Goal: Task Accomplishment & Management: Use online tool/utility

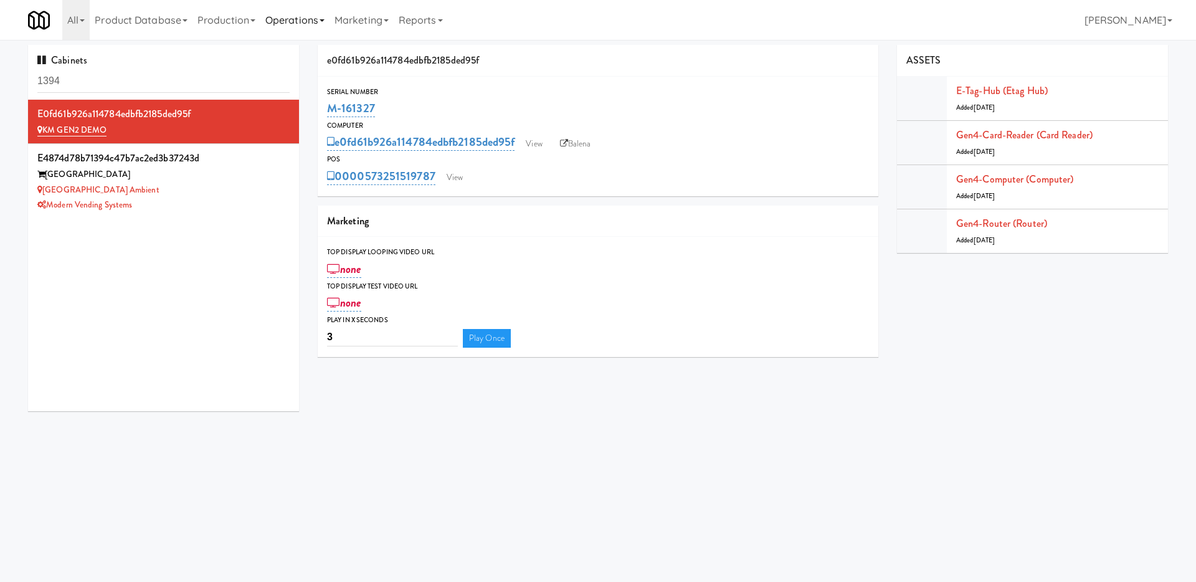
click at [323, 19] on link "Operations" at bounding box center [294, 20] width 69 height 40
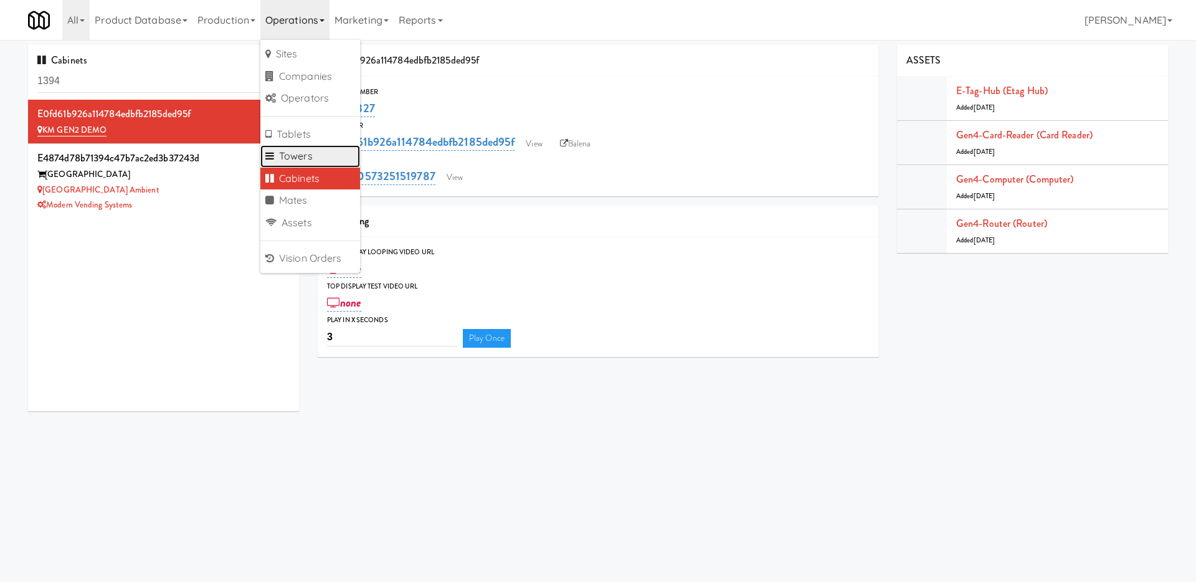
click at [323, 158] on link "Towers" at bounding box center [310, 156] width 100 height 22
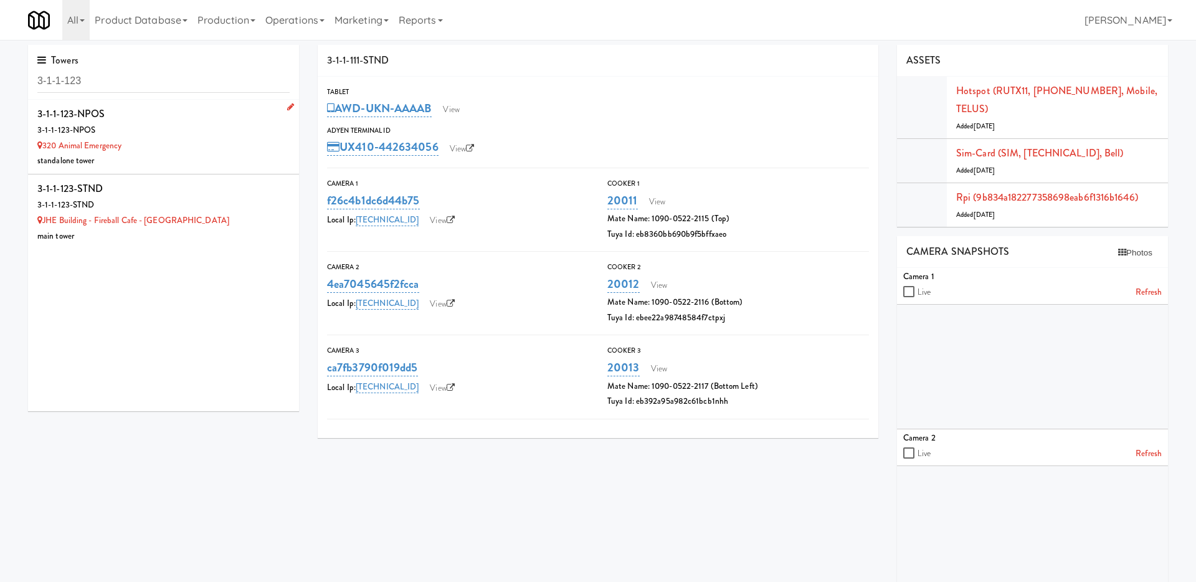
type input "3-1-1-123"
click at [215, 151] on div "320 Animal Emergency" at bounding box center [163, 146] width 252 height 16
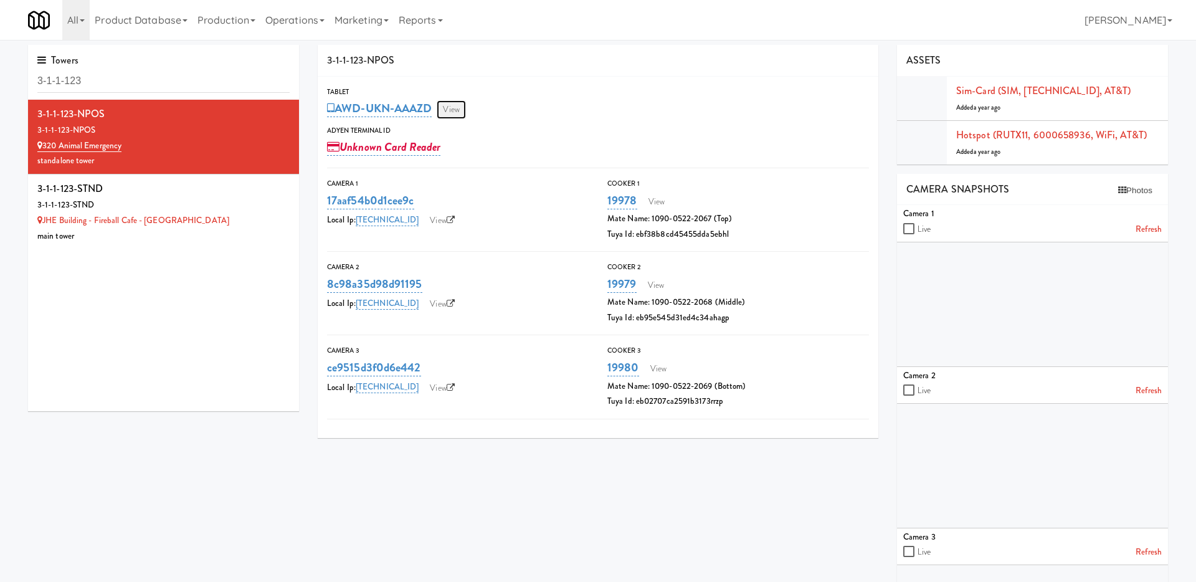
click at [440, 106] on link "View" at bounding box center [451, 109] width 29 height 19
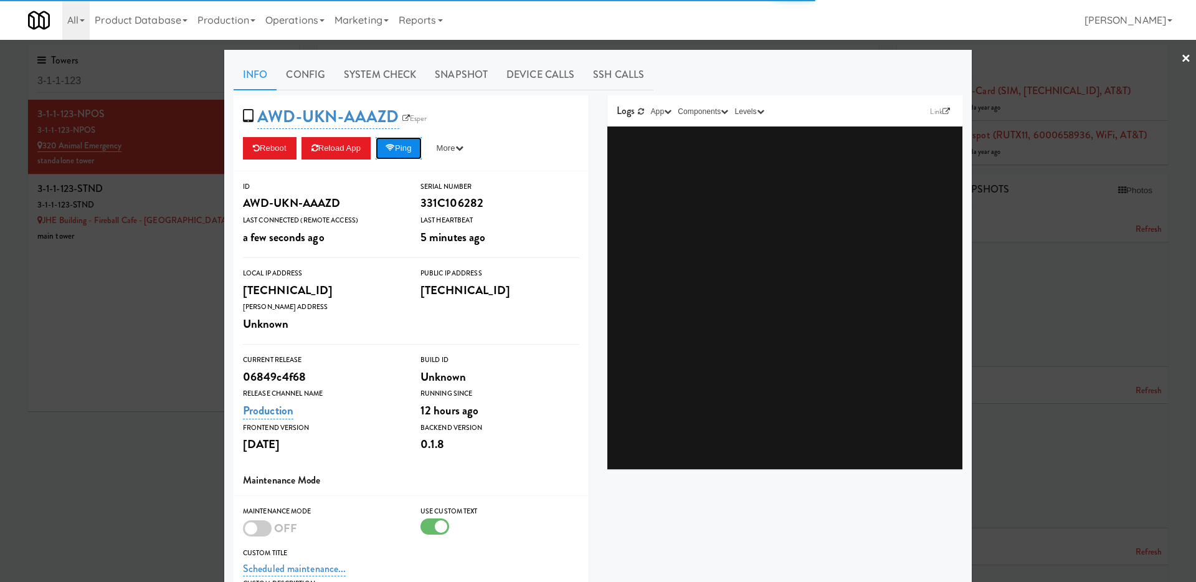
click at [395, 142] on button "Ping" at bounding box center [399, 148] width 46 height 22
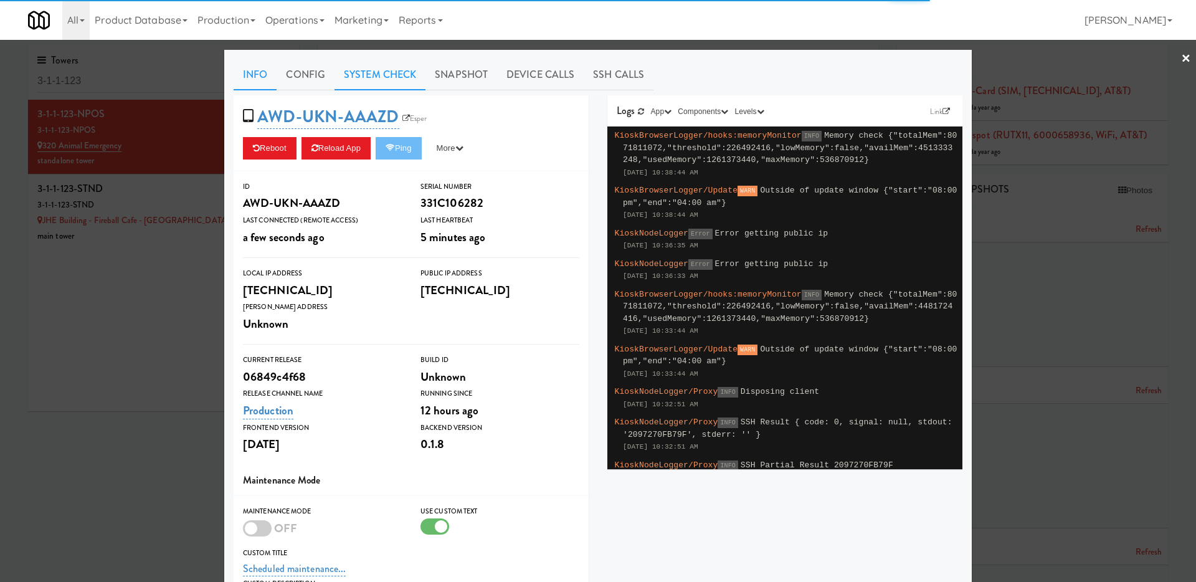
click at [373, 74] on link "System Check" at bounding box center [379, 74] width 91 height 31
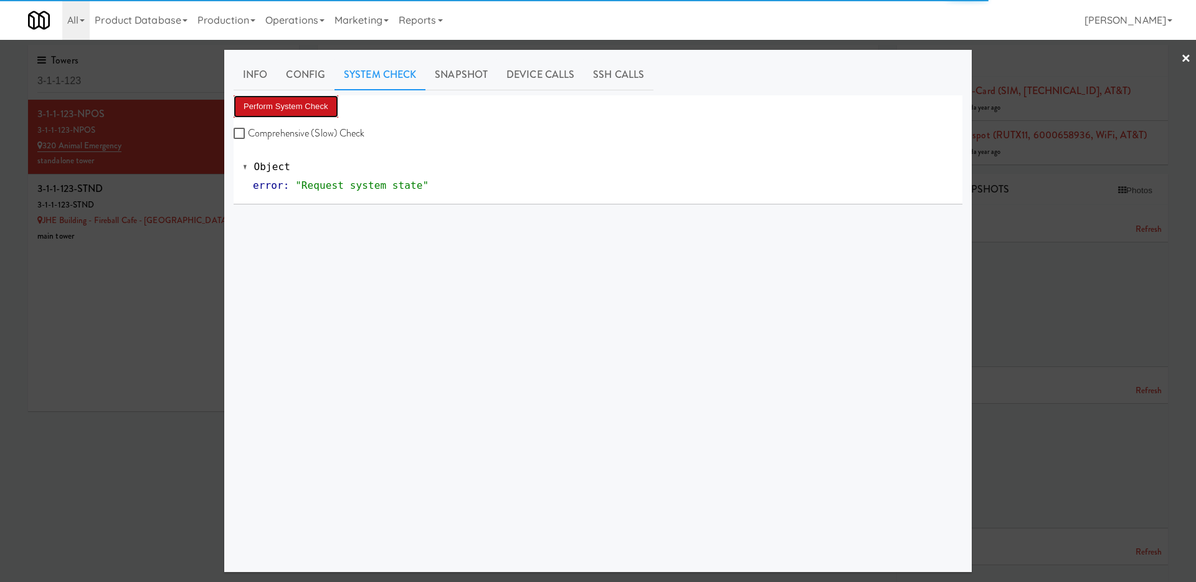
click at [311, 100] on button "Perform System Check" at bounding box center [286, 106] width 105 height 22
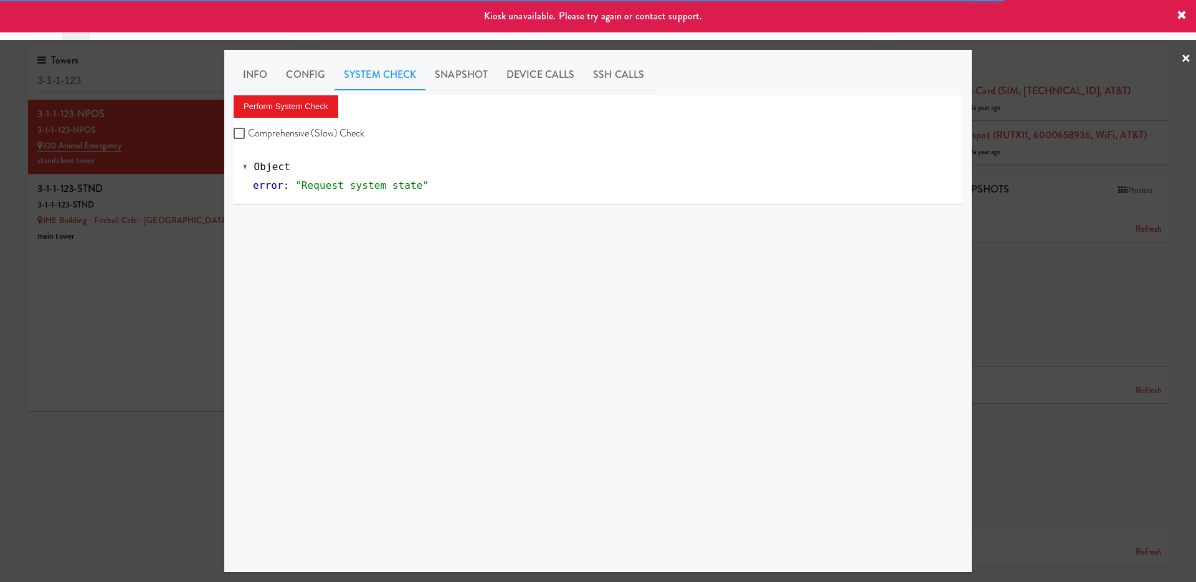
click at [152, 327] on div at bounding box center [598, 291] width 1196 height 582
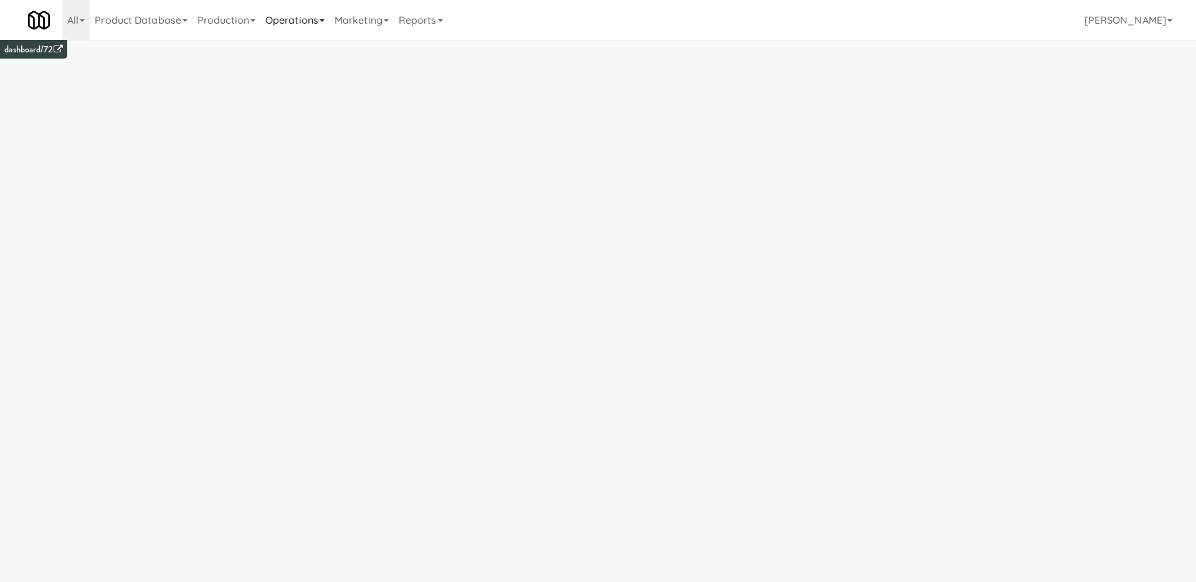
click at [295, 18] on link "Operations" at bounding box center [294, 20] width 69 height 40
click at [300, 177] on link "Cabinets" at bounding box center [310, 179] width 100 height 22
type input "1174703f3342bdd1bcf4ef572fafeedf"
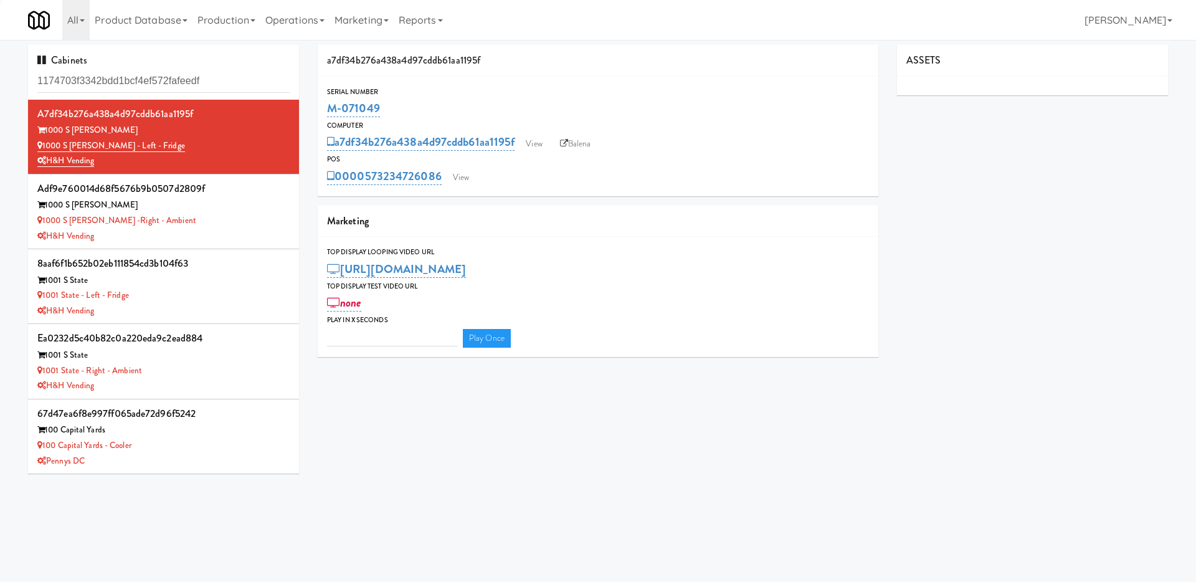
type input "3"
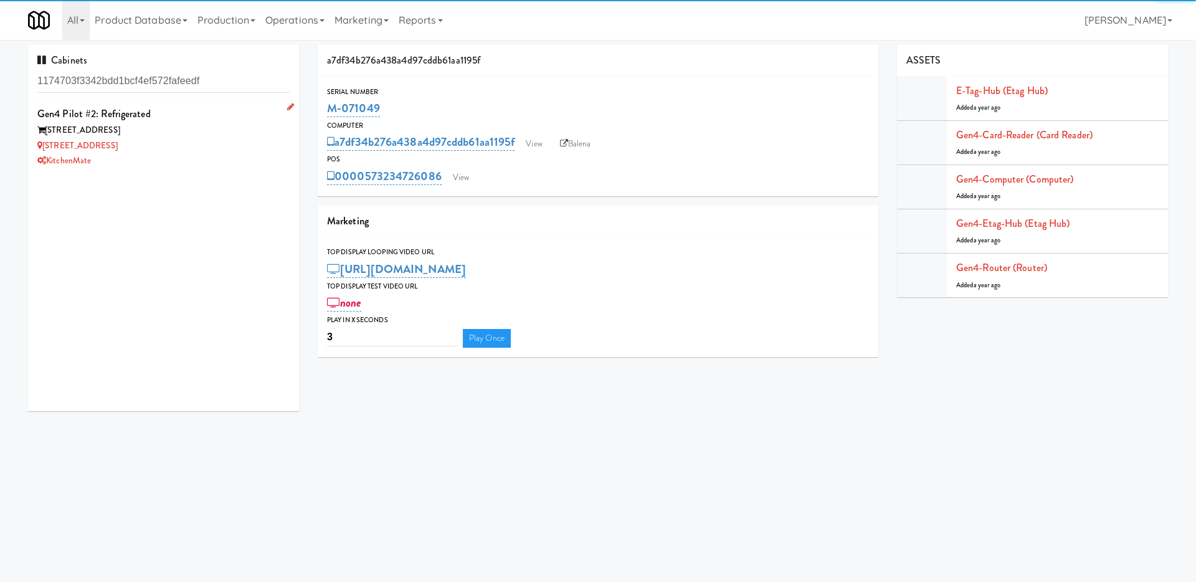
type input "1174703f3342bdd1bcf4ef572fafeedf"
click at [230, 130] on div "315 Front St" at bounding box center [163, 131] width 252 height 16
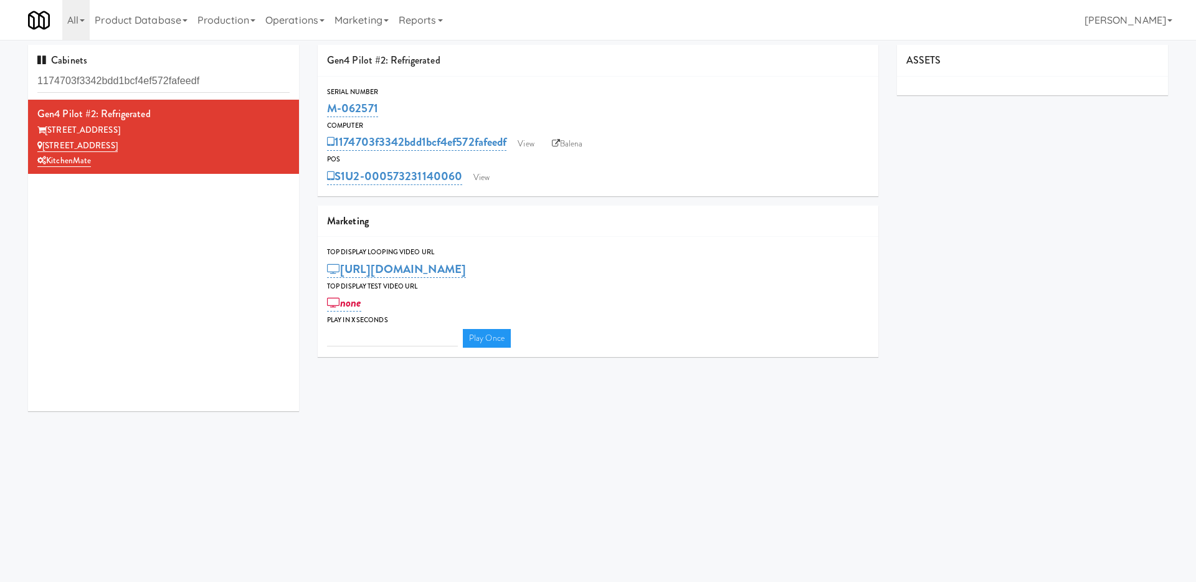
type input "3"
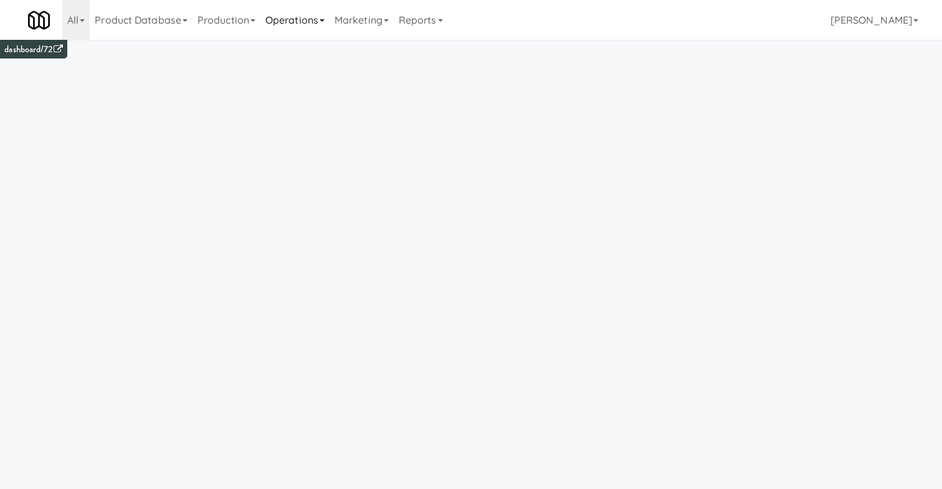
click at [312, 27] on link "Operations" at bounding box center [294, 20] width 69 height 40
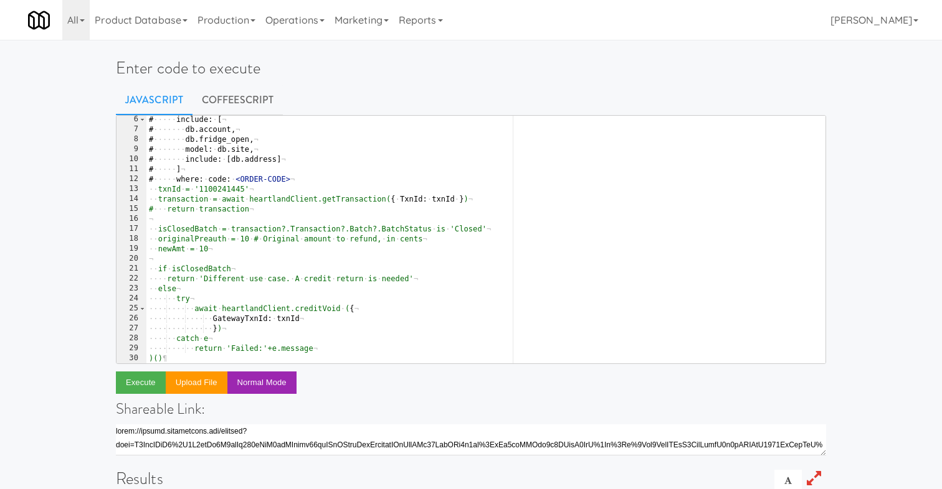
scroll to position [12, 0]
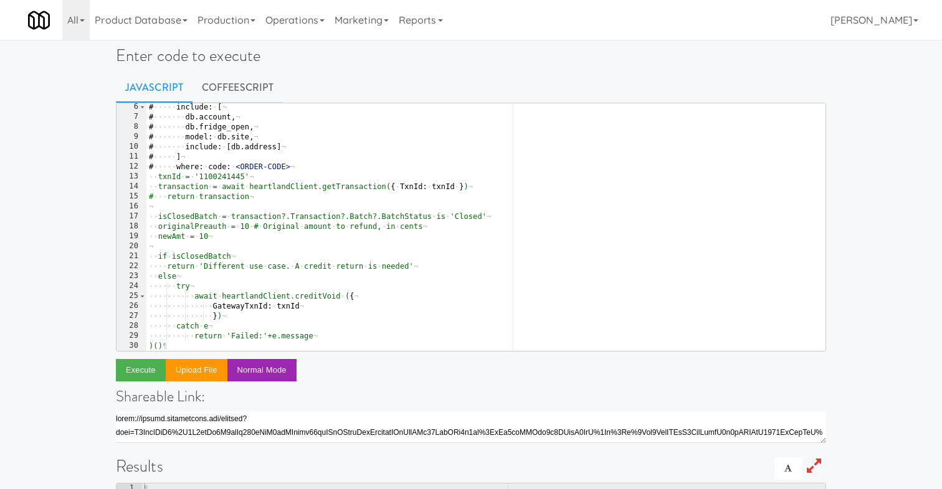
click at [361, 249] on div "# ····· include : · [ ¬ # ······· db . account , ¬ # ······· db . fridge_open ,…" at bounding box center [485, 236] width 679 height 268
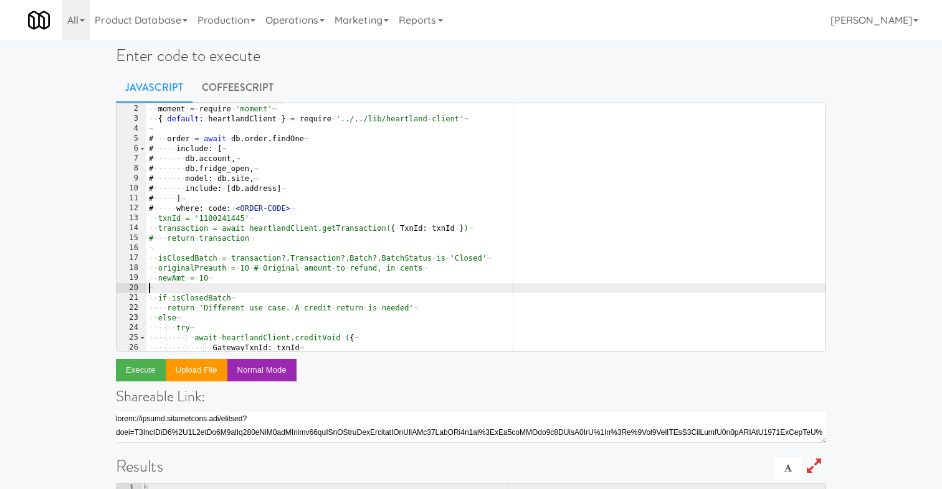
scroll to position [0, 0]
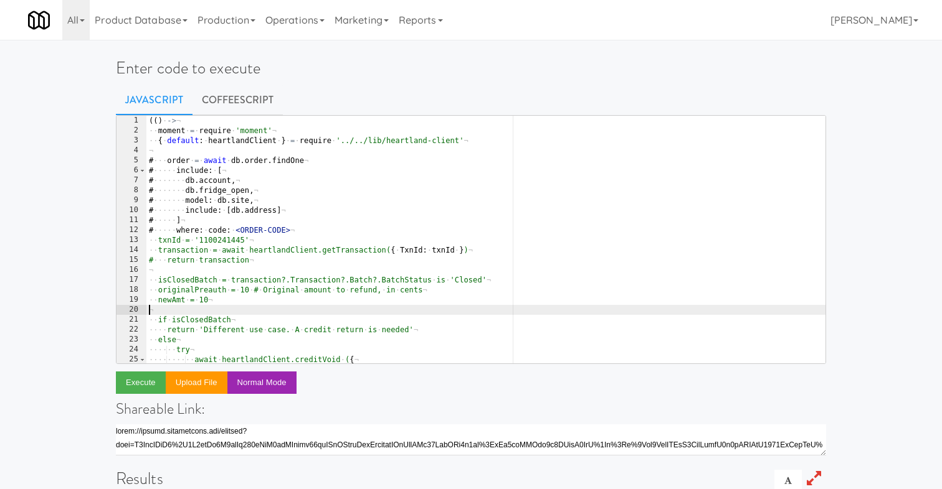
type textarea "return 'Failed:'+e.message )()"
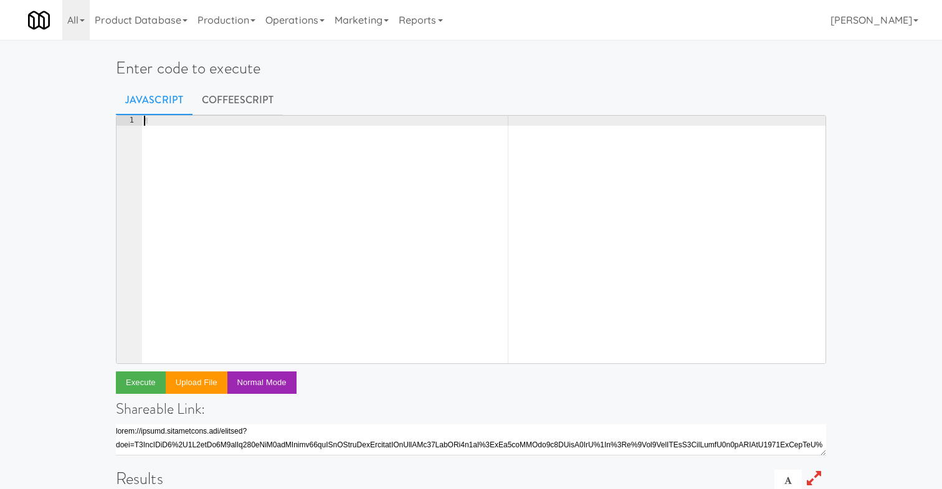
paste textarea "{ default: automatedSocketService } = require '../../services/automated-socket-…"
type textarea "{ default: automatedSocketService } = require '../../services/automated-socket-…"
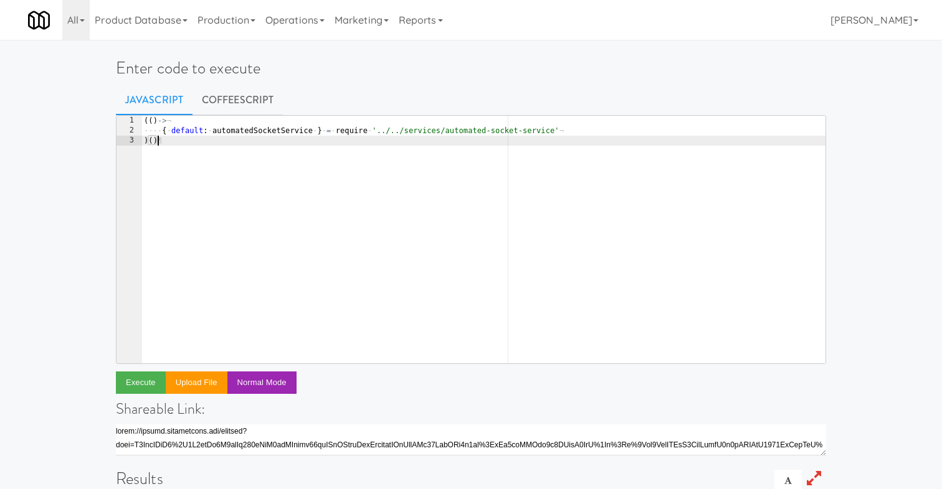
click at [603, 131] on div "(( ) -> ¬ ···· { · default : · automatedSocketService · } · = · require · '../.…" at bounding box center [483, 250] width 684 height 268
type textarea "{ default: automatedSocketService } = require '../../services/automated-socket-…"
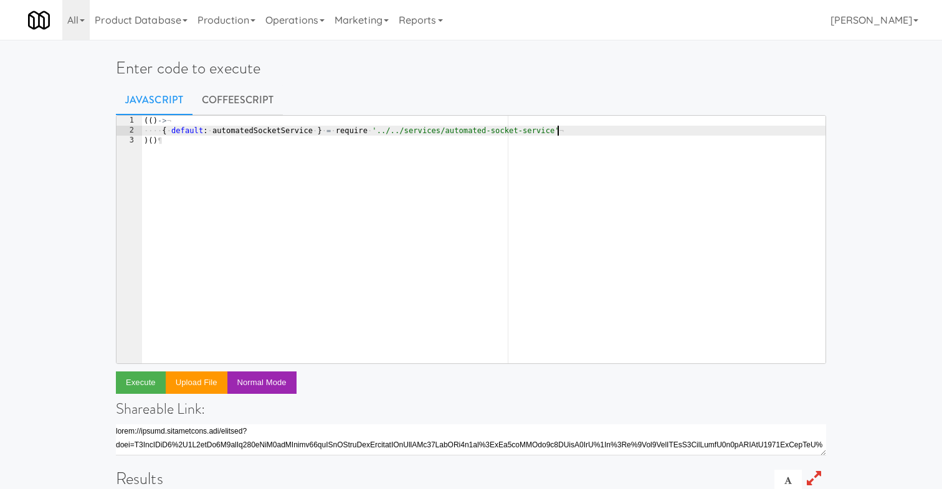
scroll to position [0, 1]
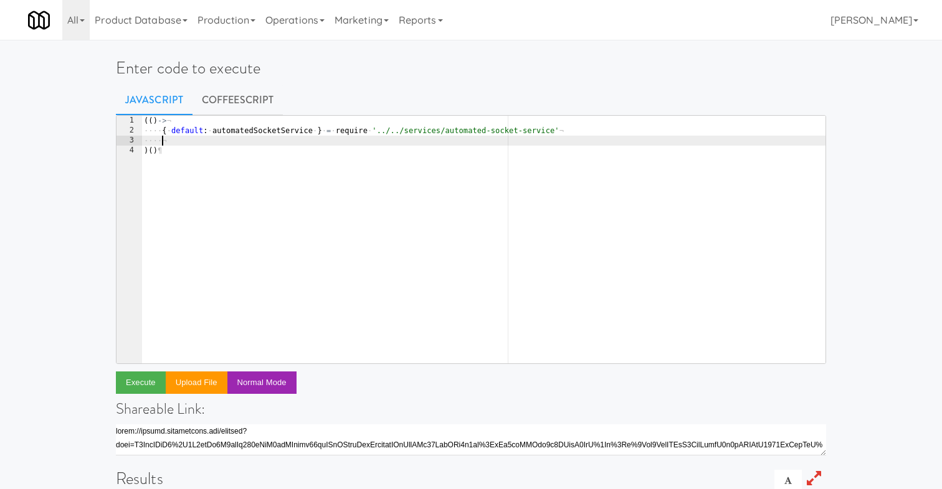
paste textarea "await automatedSocketService.unlockFridge(tablet, req.user, { isAdmin: true, is…"
click at [559, 181] on div "(( ) -> ¬ ···· { · default : · automatedSocketService · } · = · require · '../.…" at bounding box center [483, 250] width 684 height 268
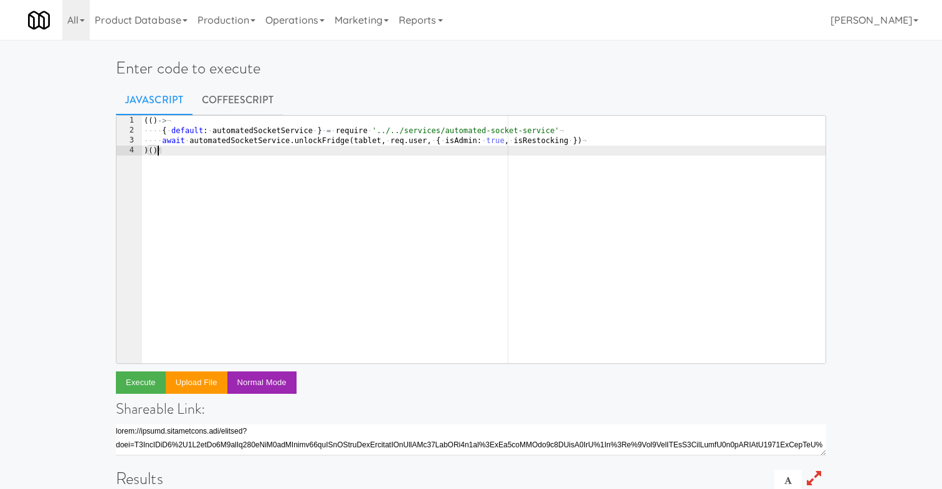
type textarea ")()"
click at [277, 21] on link "Operations" at bounding box center [294, 20] width 69 height 40
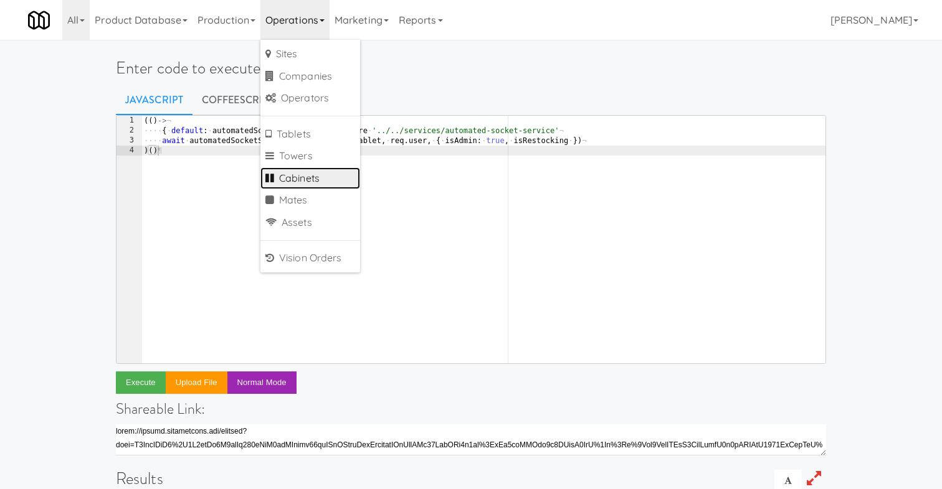
click at [311, 177] on link "Cabinets" at bounding box center [310, 179] width 100 height 22
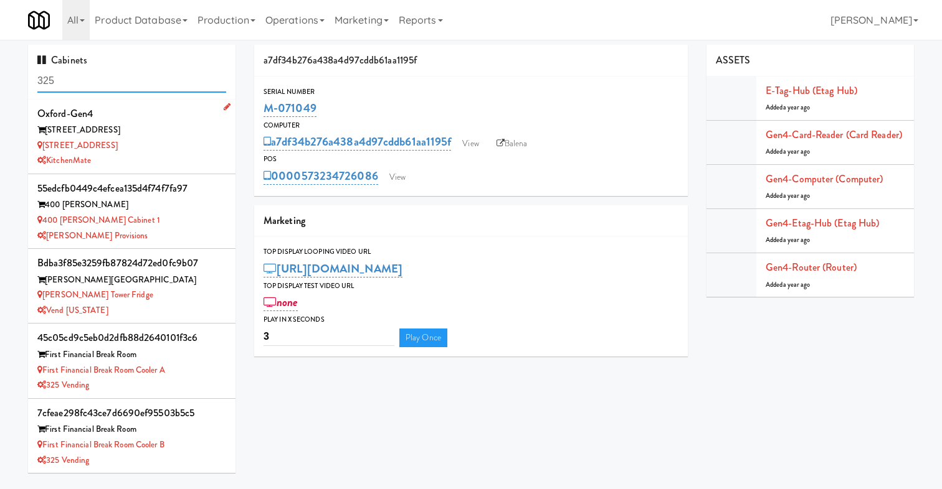
type input "325"
click at [181, 142] on div "[STREET_ADDRESS]" at bounding box center [131, 146] width 189 height 16
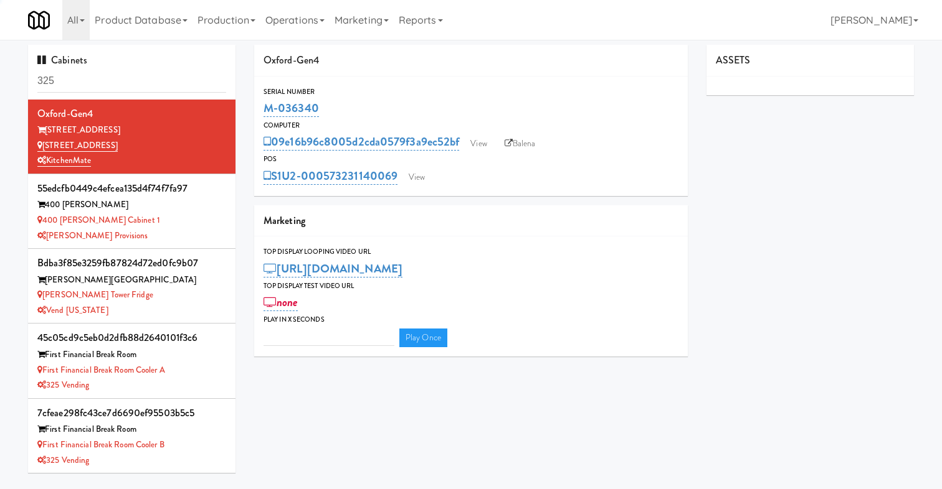
type input "3"
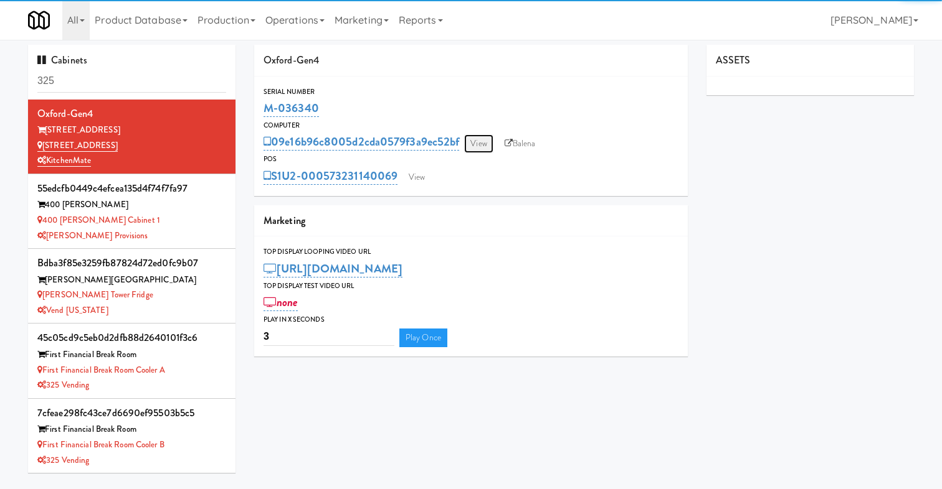
click at [486, 144] on link "View" at bounding box center [478, 144] width 29 height 19
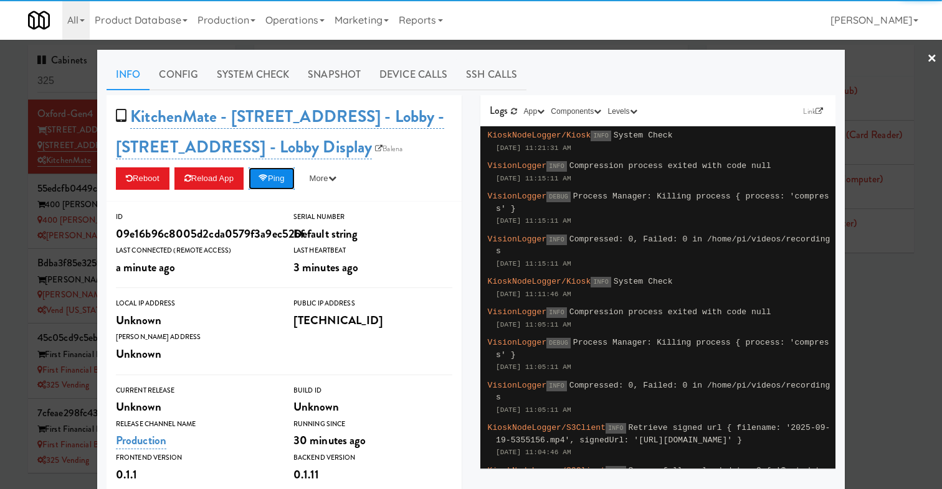
click at [268, 181] on icon at bounding box center [262, 178] width 9 height 8
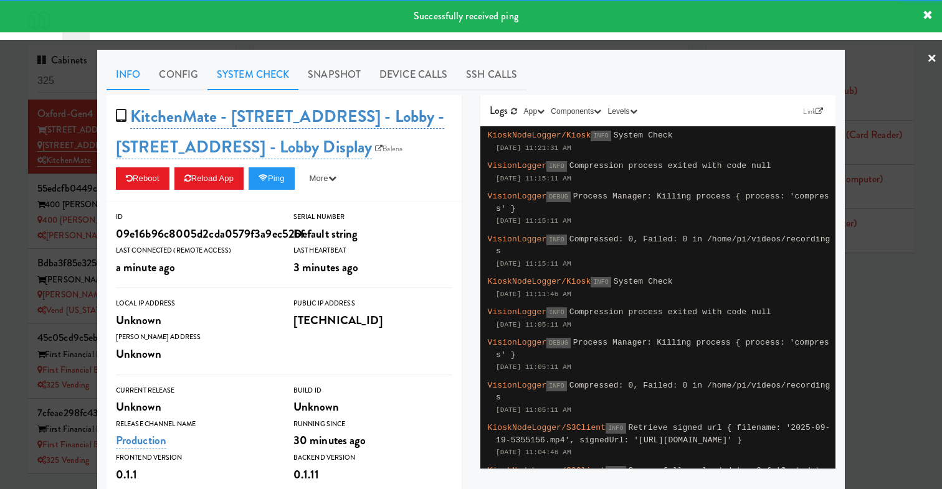
click at [258, 69] on link "System Check" at bounding box center [252, 74] width 91 height 31
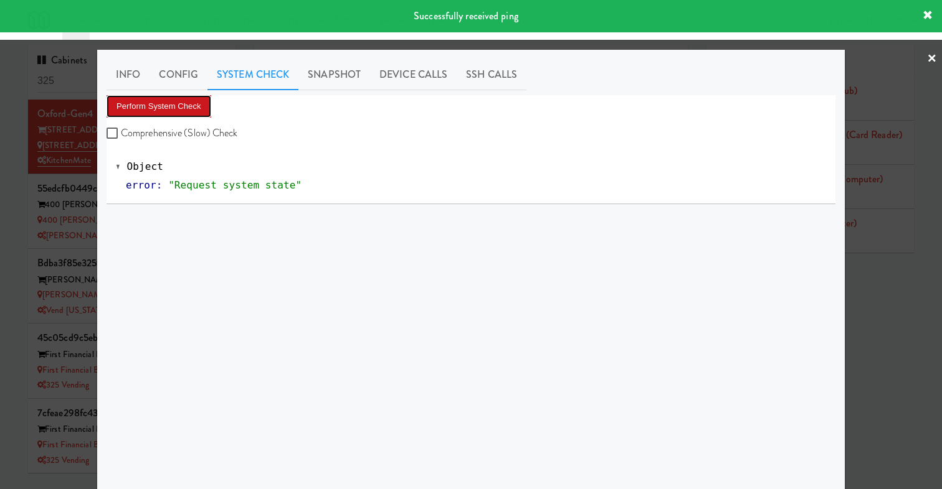
click at [182, 101] on button "Perform System Check" at bounding box center [158, 106] width 105 height 22
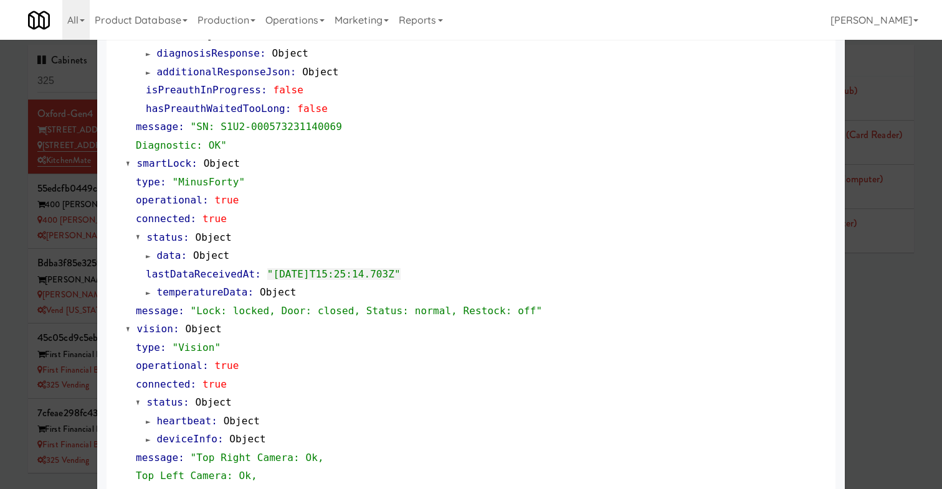
scroll to position [212, 0]
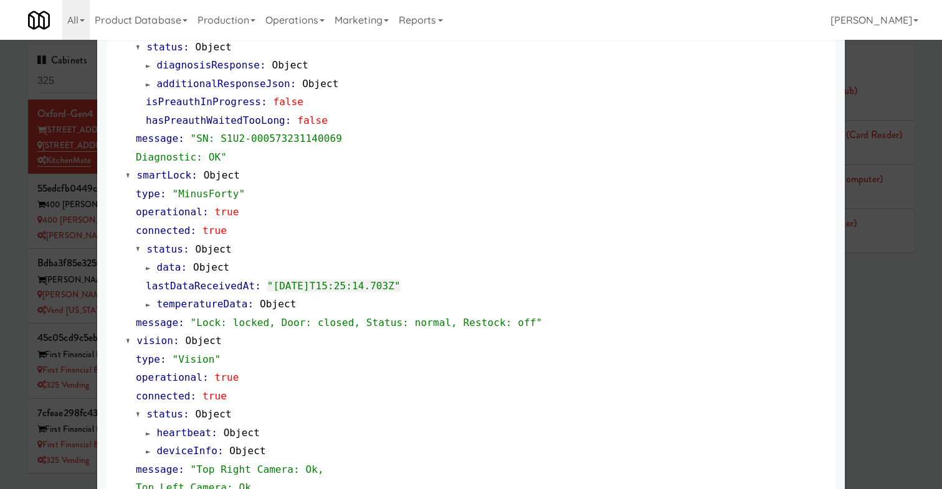
click at [153, 300] on link "temperatureData : Object" at bounding box center [221, 304] width 150 height 12
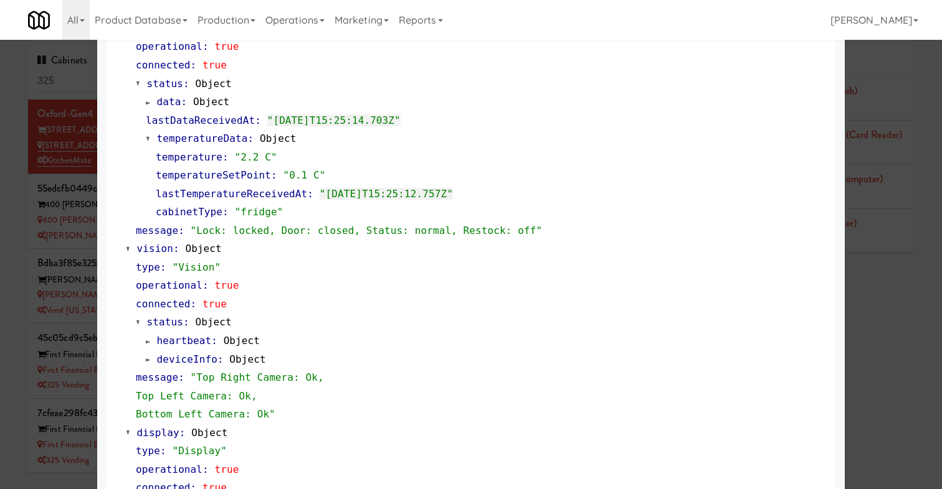
scroll to position [380, 0]
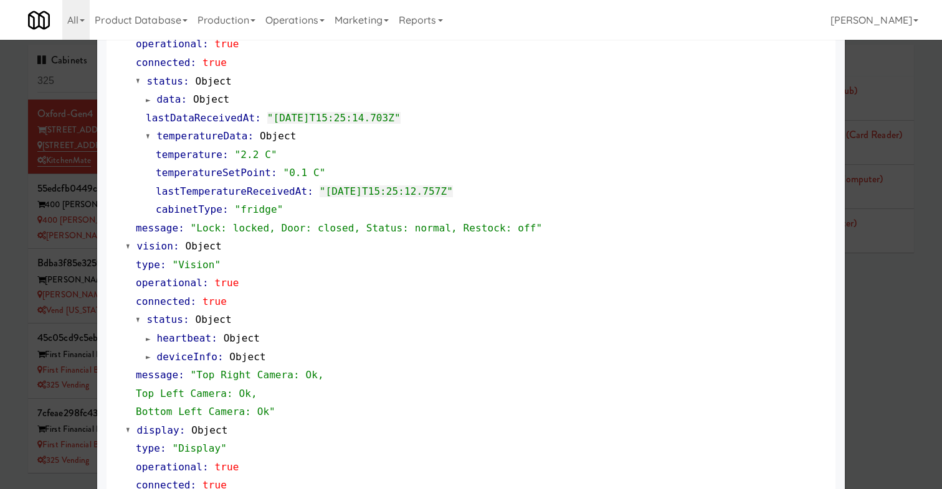
click at [50, 208] on div at bounding box center [471, 244] width 942 height 489
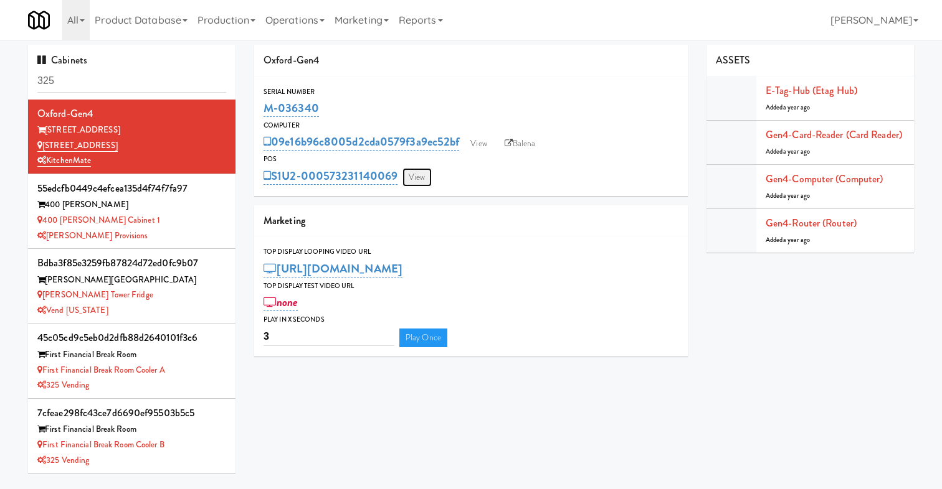
click at [409, 177] on link "View" at bounding box center [416, 177] width 29 height 19
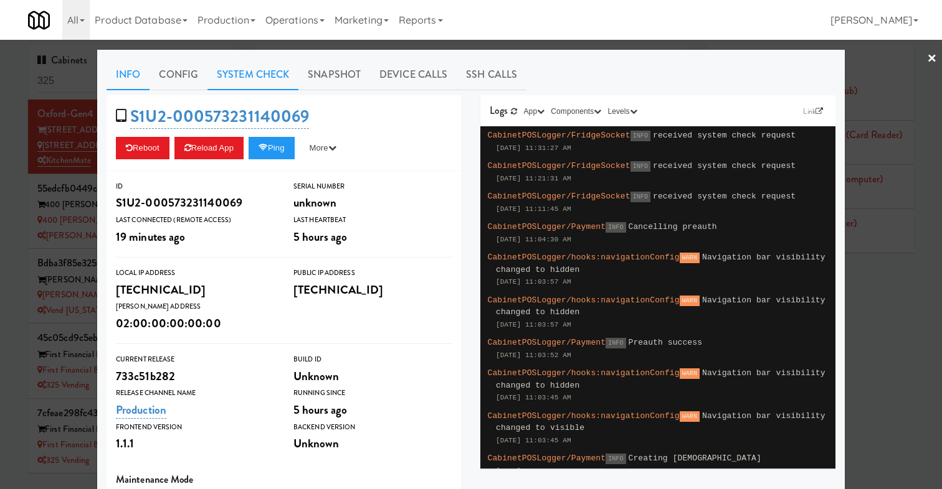
click at [277, 75] on link "System Check" at bounding box center [252, 74] width 91 height 31
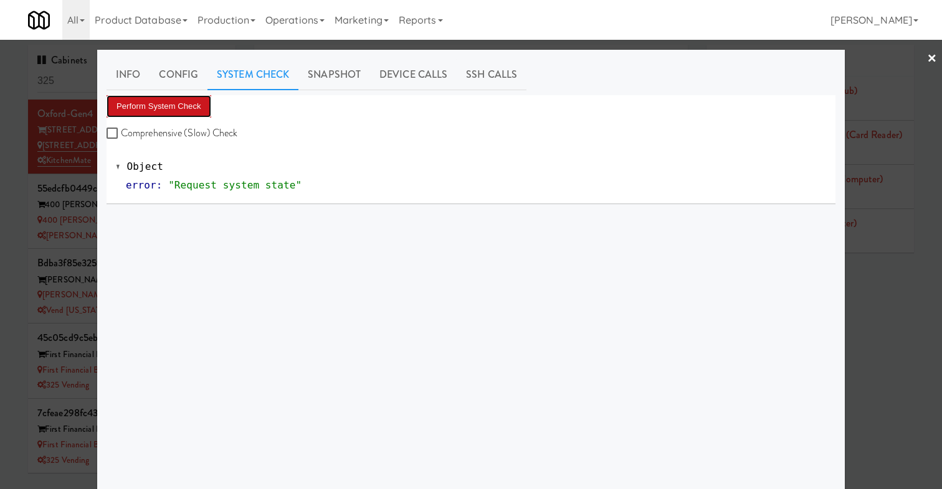
click at [200, 110] on button "Perform System Check" at bounding box center [158, 106] width 105 height 22
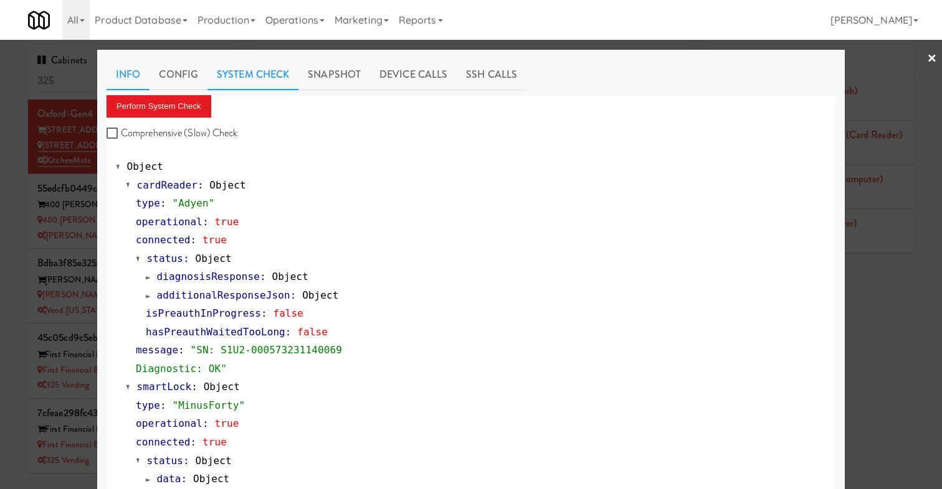
click at [130, 70] on link "Info" at bounding box center [127, 74] width 43 height 31
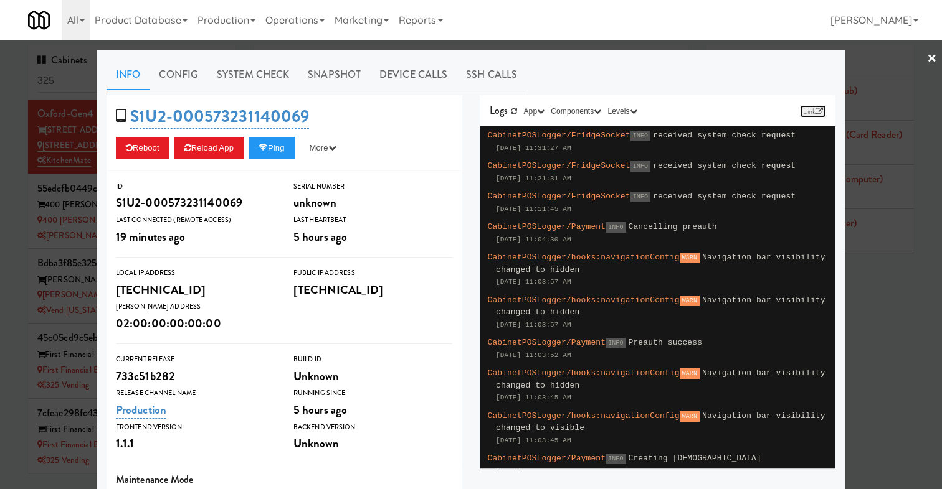
click at [819, 117] on link "Link" at bounding box center [813, 111] width 26 height 12
click at [50, 237] on div at bounding box center [471, 244] width 942 height 489
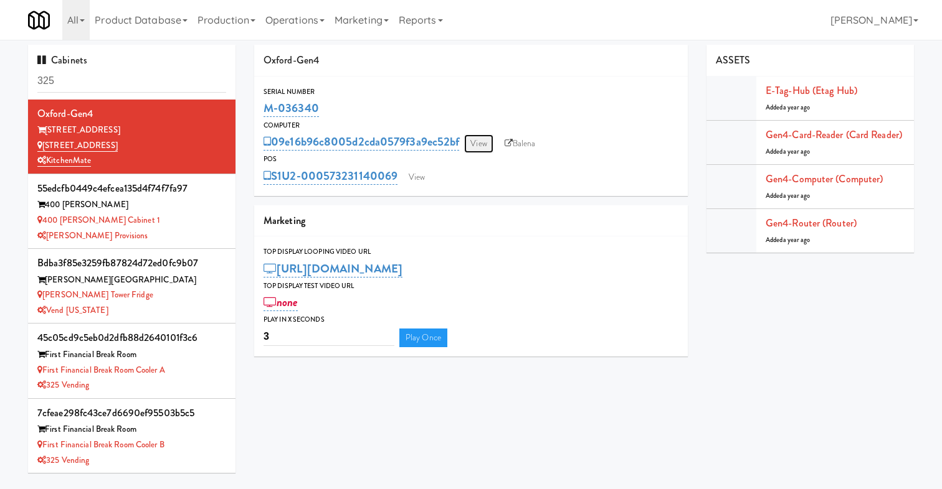
click at [486, 136] on link "View" at bounding box center [478, 144] width 29 height 19
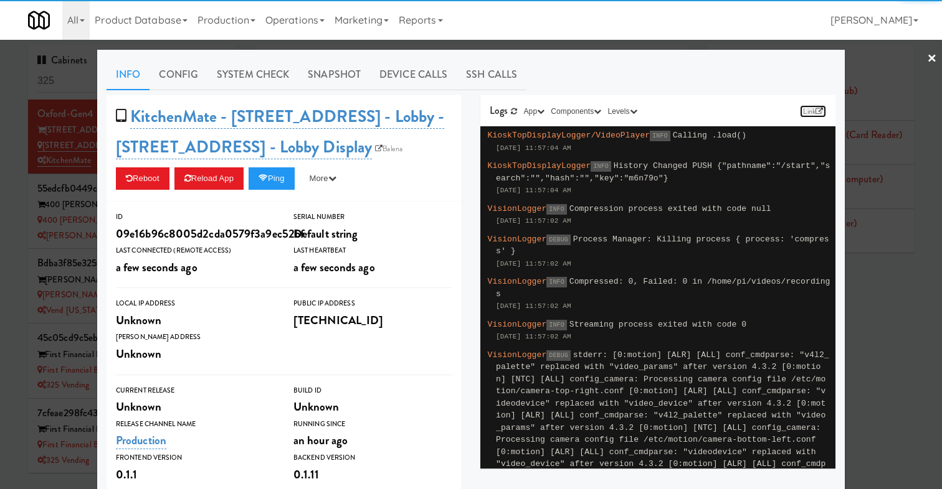
click at [812, 106] on link "Link" at bounding box center [813, 111] width 26 height 12
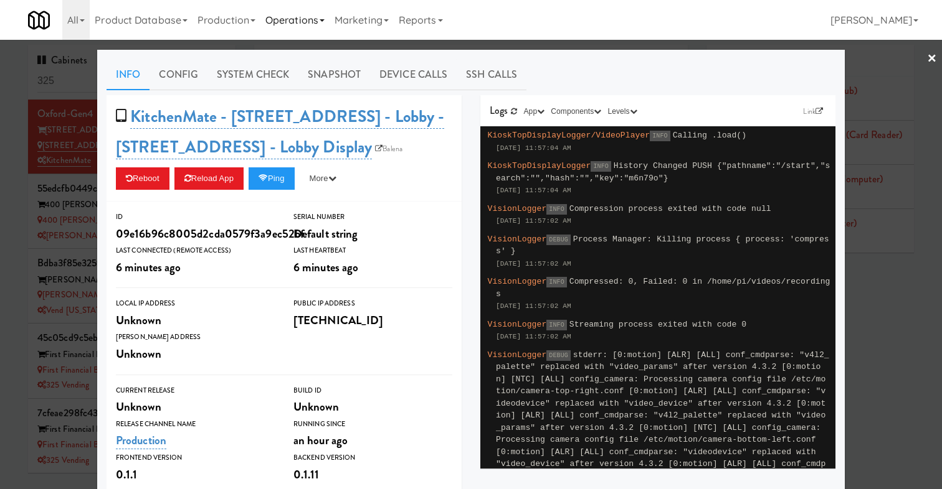
click at [310, 15] on link "Operations" at bounding box center [294, 20] width 69 height 40
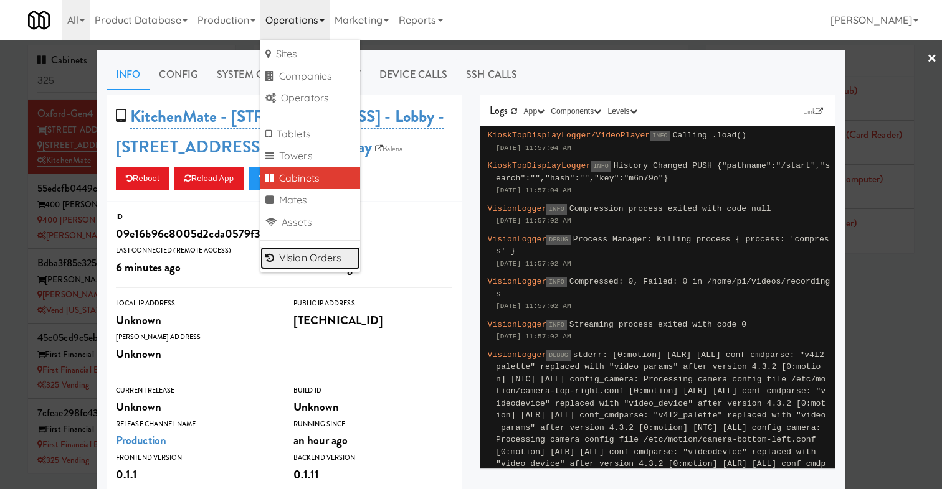
click at [298, 260] on link "Vision Orders" at bounding box center [310, 258] width 100 height 22
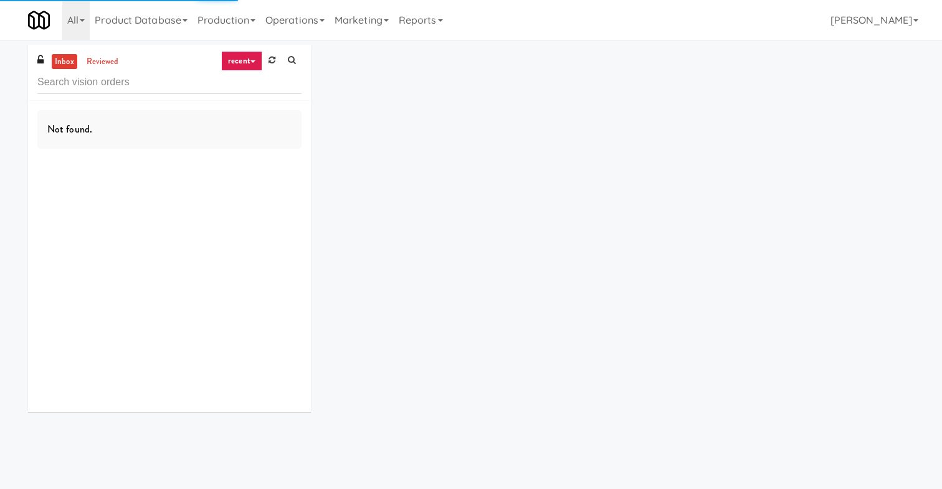
click at [125, 86] on input "text" at bounding box center [169, 82] width 264 height 23
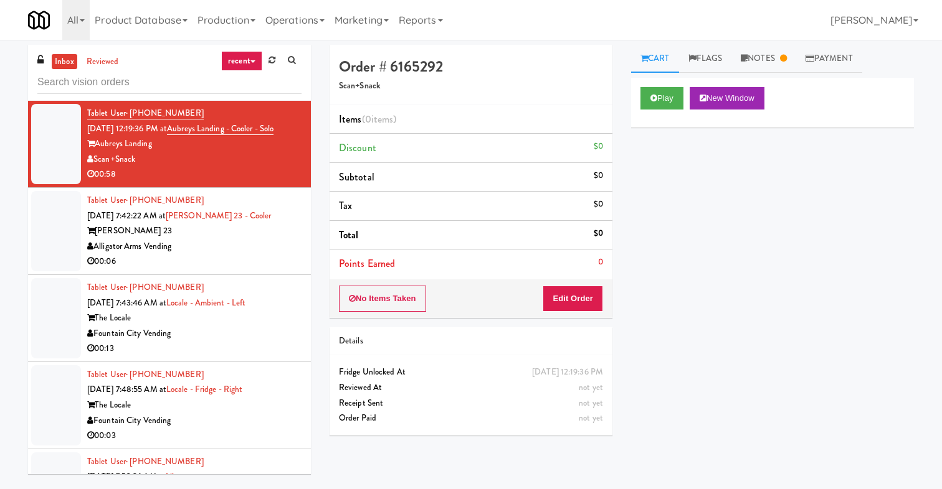
click at [245, 62] on link "recent" at bounding box center [241, 61] width 41 height 20
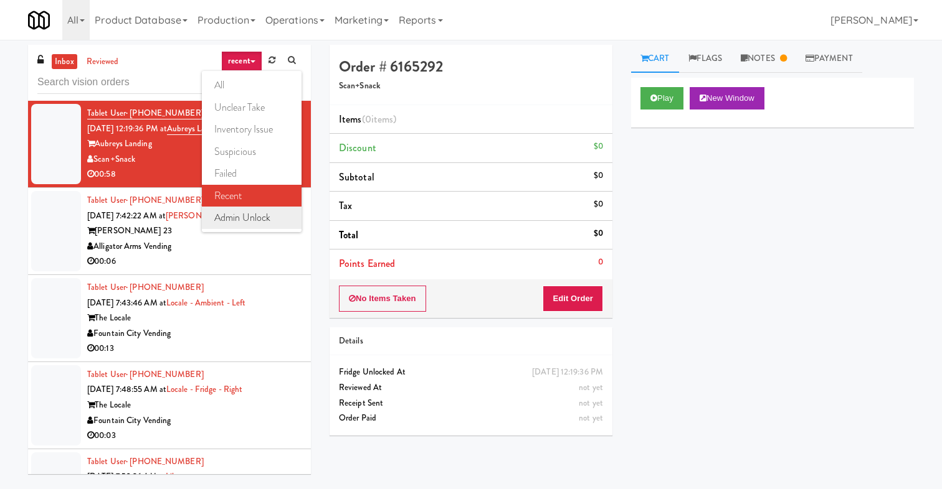
click at [252, 217] on link "admin unlock" at bounding box center [252, 218] width 100 height 22
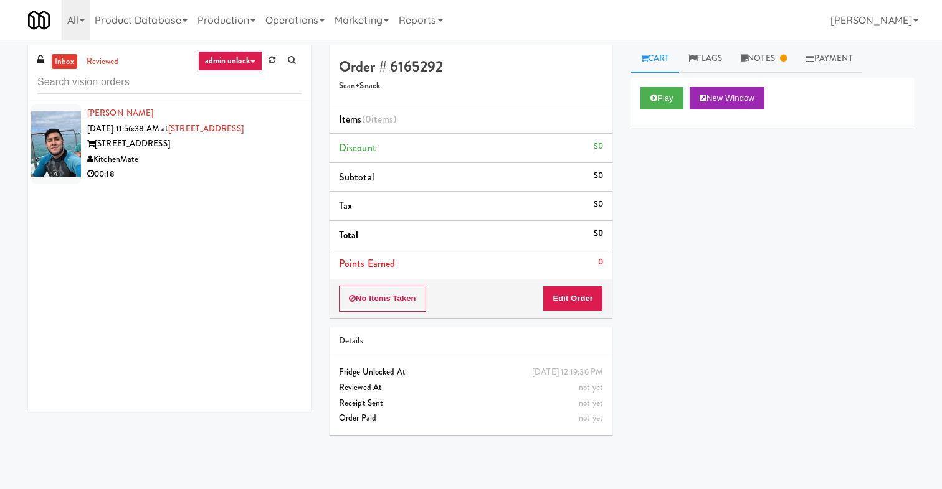
click at [192, 165] on div "KitchenMate" at bounding box center [194, 160] width 214 height 16
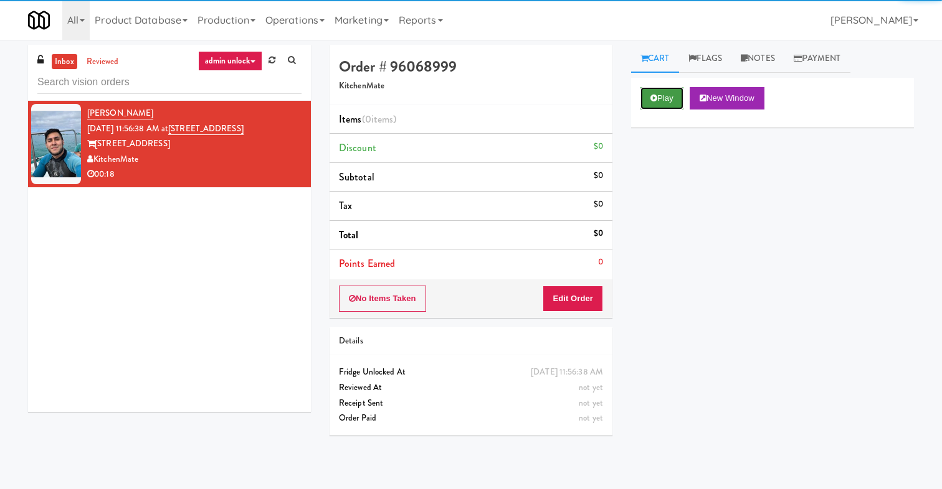
click at [671, 96] on button "Play" at bounding box center [661, 98] width 43 height 22
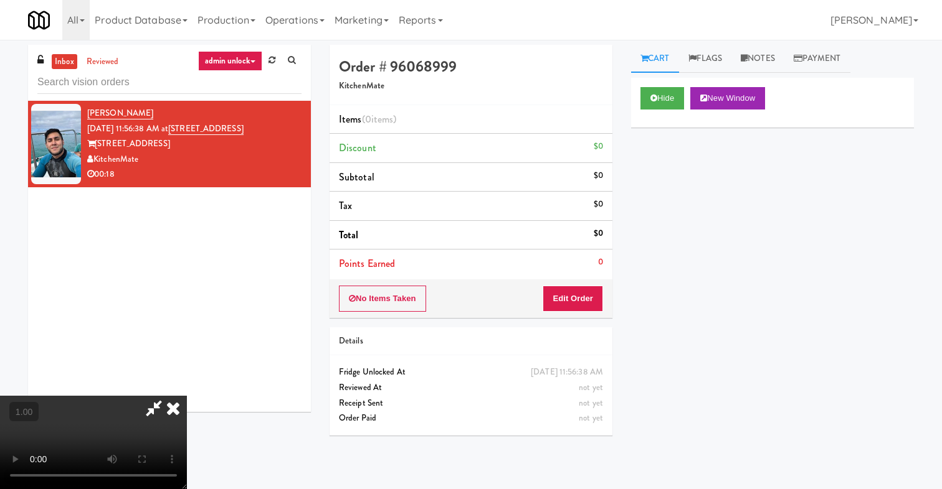
click at [187, 396] on icon at bounding box center [172, 408] width 27 height 25
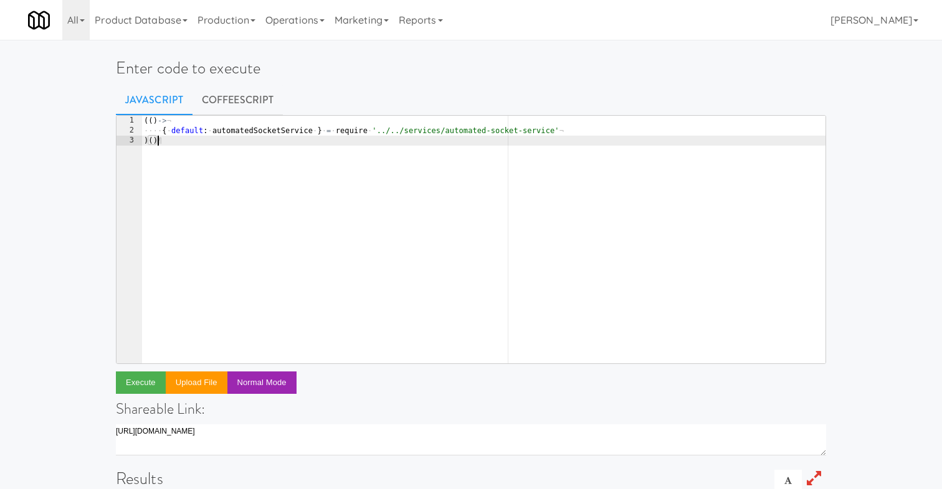
click at [343, 158] on div "(( ) -> ¬ ···· { · default : · automatedSocketService · } · = · require · '../.…" at bounding box center [483, 250] width 684 height 268
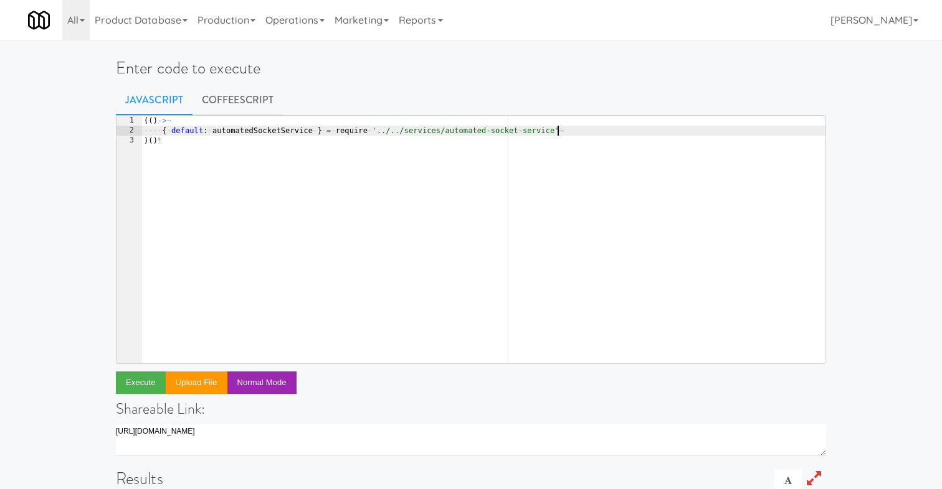
click at [598, 133] on div "(( ) -> ¬ ···· { · default : · automatedSocketService · } · = · require · '../.…" at bounding box center [483, 250] width 684 height 268
type textarea "{ default: automatedSocketService } = require '../../services/automated-socket-…"
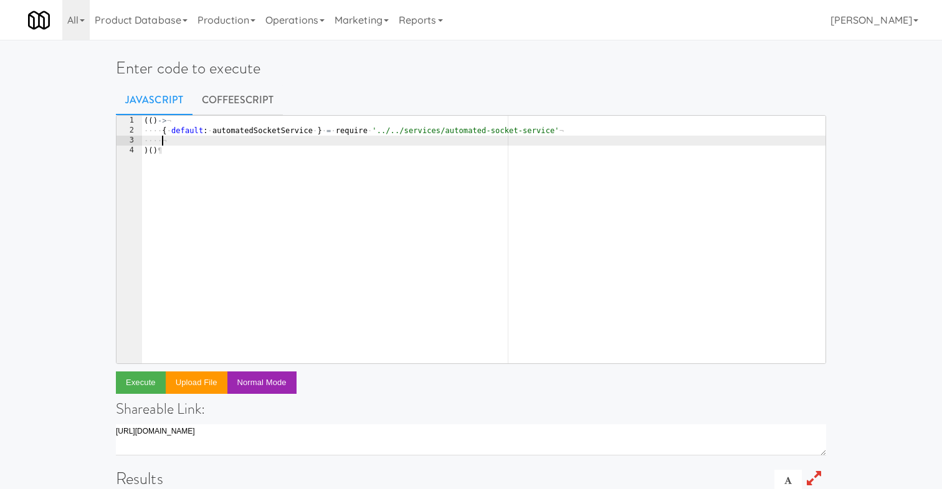
scroll to position [0, 1]
paste textarea "await automatedSocketService.unlockFridge(tablet, req.user, { isAdmin: true, is…"
click at [576, 211] on div "(( ) -> ¬ ···· { · default : · automatedSocketService · } · = · require · '../.…" at bounding box center [483, 250] width 684 height 268
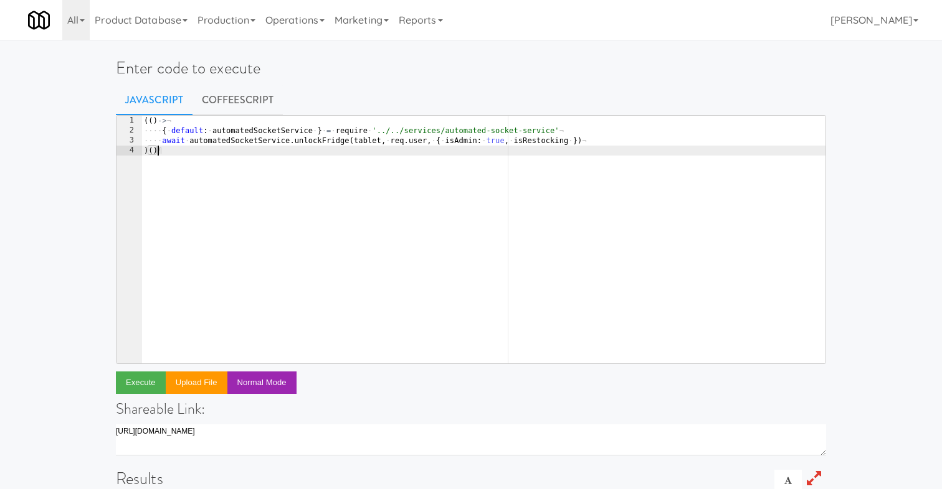
drag, startPoint x: 229, startPoint y: 181, endPoint x: 75, endPoint y: 92, distance: 177.4
click at [75, 92] on div "Enter code to execute Javascript CoffeeScript )() 1 2 3 4 (( ) -> ¬ ···· { · de…" at bounding box center [471, 404] width 942 height 719
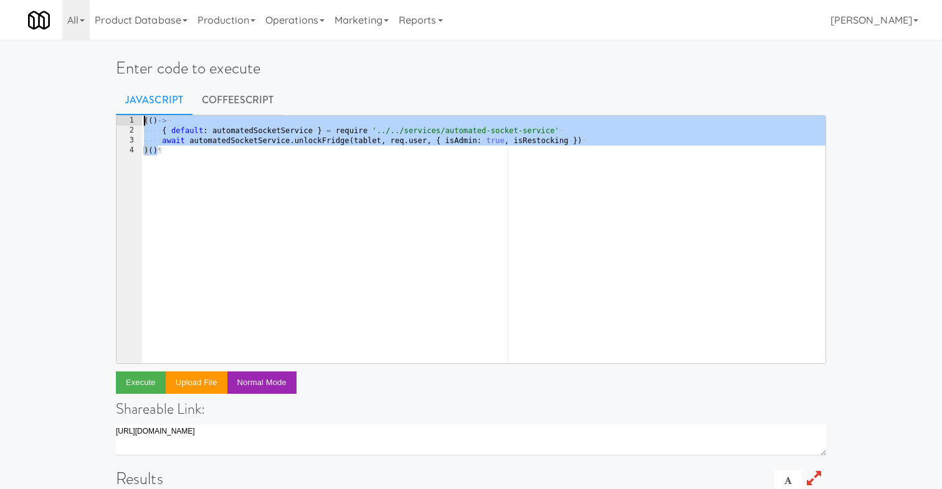
paste textarea "return service.unlockFridge(tablet, req.user, { isAdmin: false, isRestocking: t…"
type textarea "return service.unlockFridge(tablet, req.user, { isAdmin: false, isRestocking: t…"
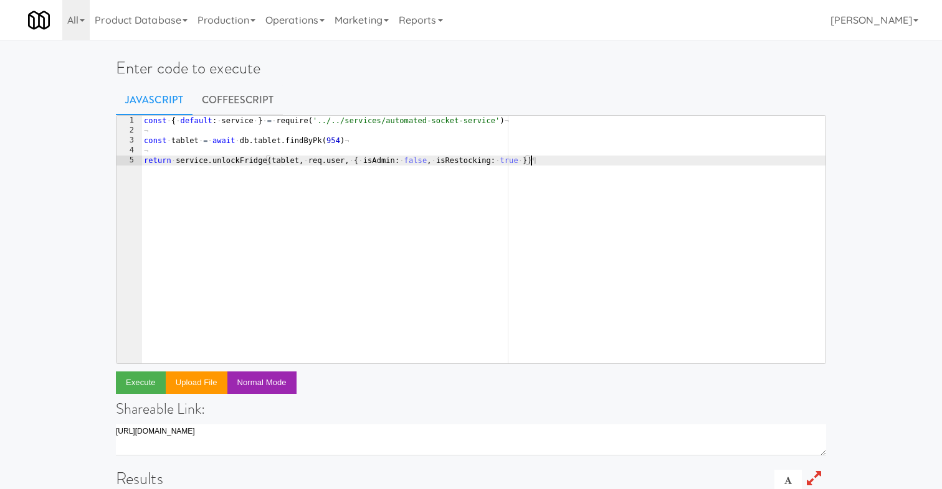
click at [339, 131] on div "const · { · default : · service · } · = · require ( '../../services/automated-s…" at bounding box center [483, 250] width 684 height 268
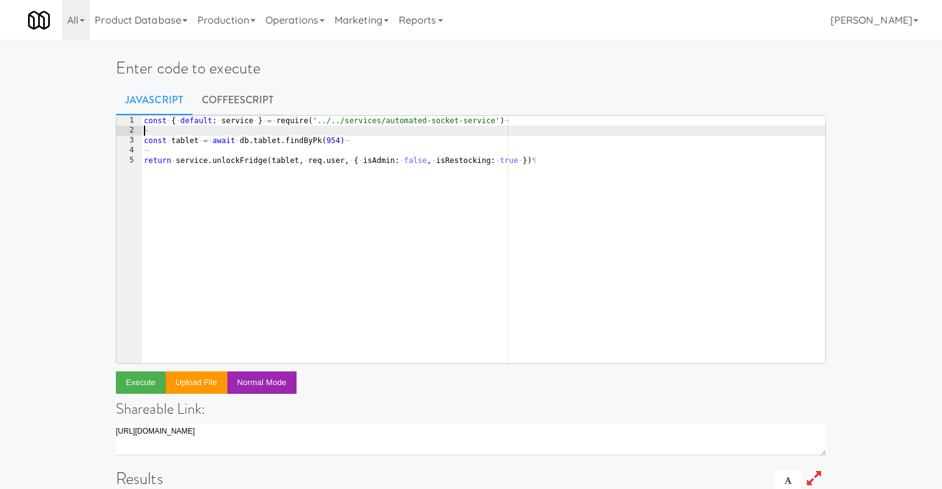
scroll to position [0, 0]
type textarea "const { default: service } = require('../../services/automated-socket-service')"
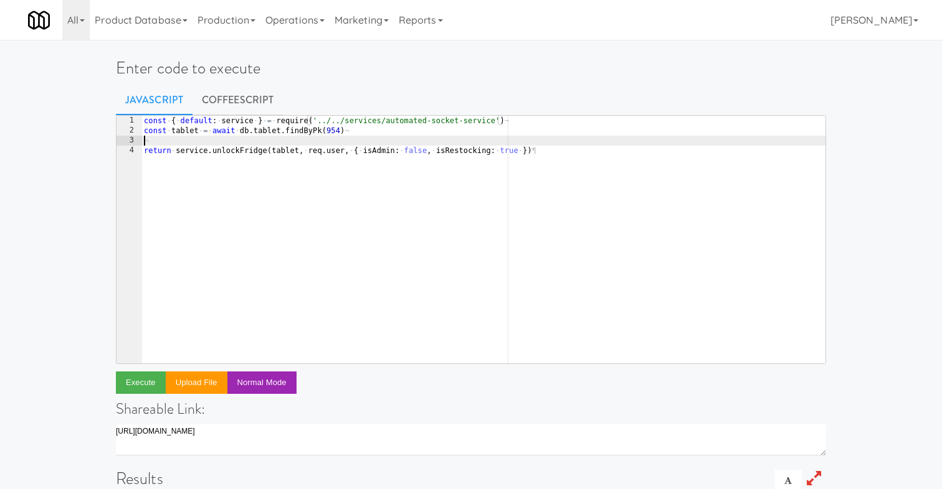
click at [353, 144] on div "const · { · default : · service · } · = · require ( '../../services/automated-s…" at bounding box center [483, 250] width 684 height 268
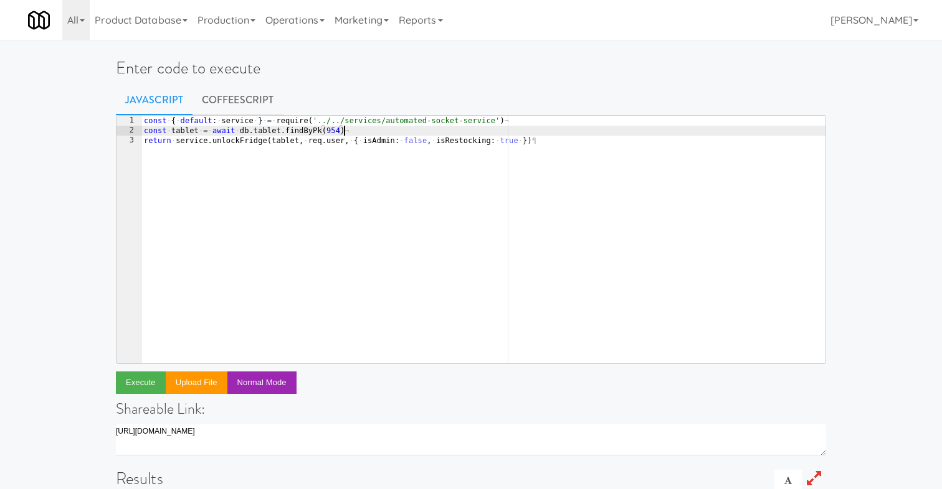
click at [340, 133] on div "const · { · default : · service · } · = · require ( '../../services/automated-s…" at bounding box center [483, 250] width 684 height 268
click at [519, 212] on div "const · { · default : · service · } · = · require ( '../../services/automated-s…" at bounding box center [483, 250] width 684 height 268
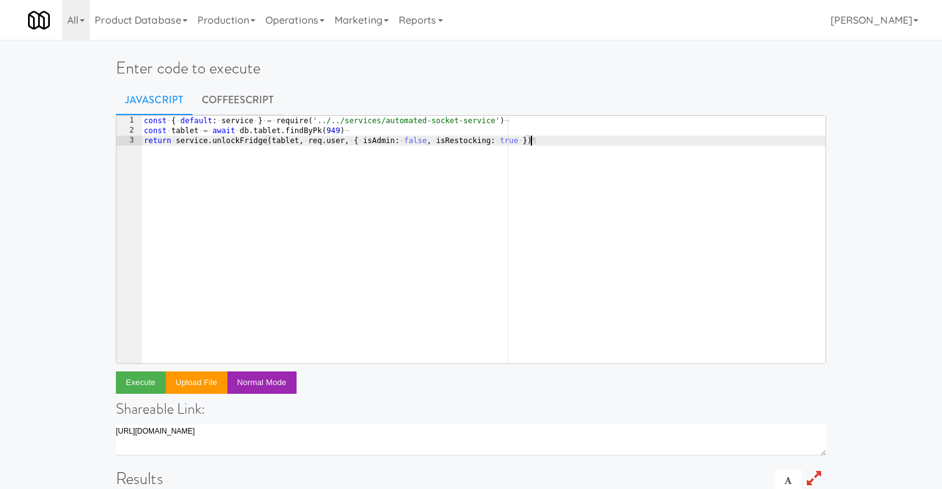
drag, startPoint x: 527, startPoint y: 191, endPoint x: 470, endPoint y: 475, distance: 289.7
click at [438, 236] on div "const · { · default : · service · } · = · require ( '../../services/automated-s…" at bounding box center [483, 250] width 684 height 268
click at [143, 384] on button "Execute" at bounding box center [141, 383] width 50 height 22
click at [488, 209] on div "const · { · default : · service · } · = · require ( '../../services/automated-s…" at bounding box center [483, 250] width 684 height 268
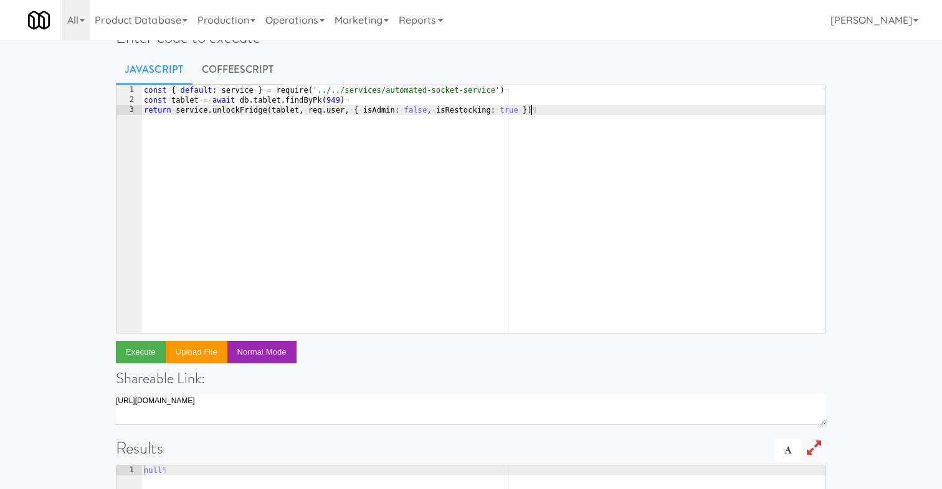
scroll to position [0, 0]
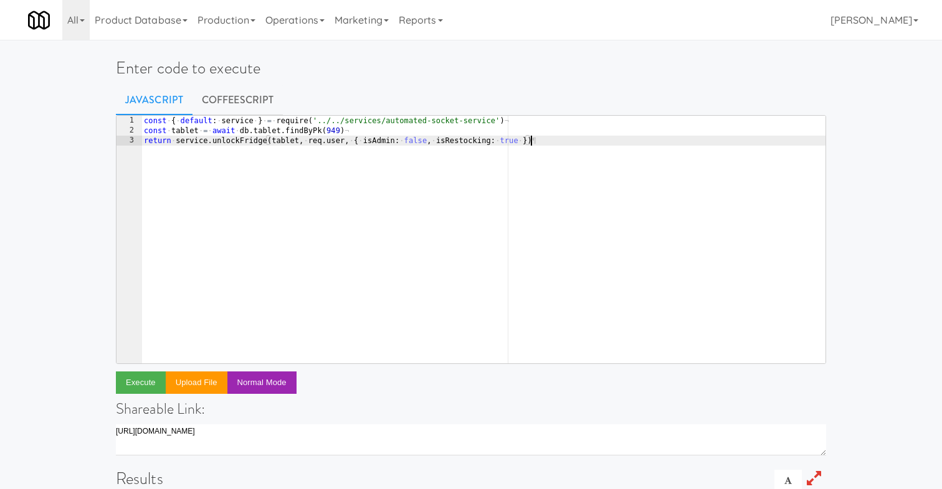
click at [331, 131] on div "const · { · default : · service · } · = · require ( '../../services/automated-s…" at bounding box center [483, 250] width 684 height 268
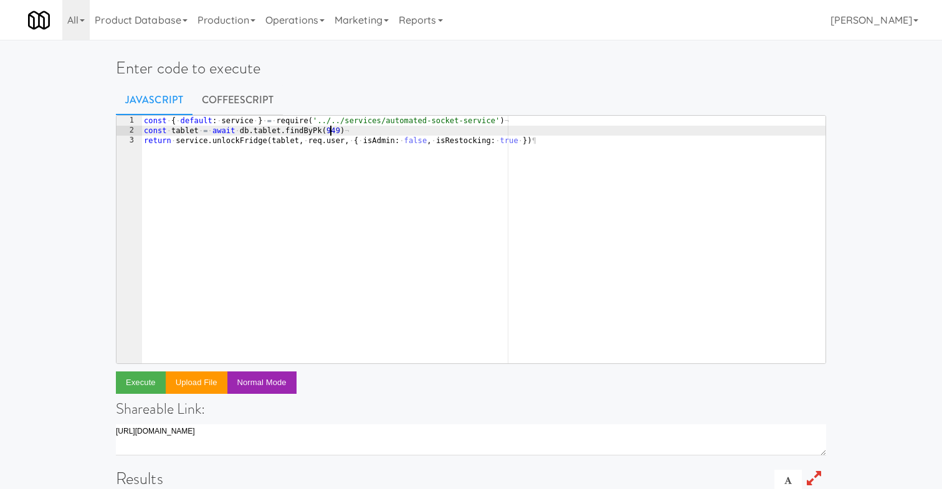
click at [331, 131] on div "const · { · default : · service · } · = · require ( '../../services/automated-s…" at bounding box center [483, 250] width 684 height 268
paste textarea "54"
click at [306, 215] on div "const · { · default : · service · } · = · require ( '../../services/automated-s…" at bounding box center [483, 250] width 684 height 268
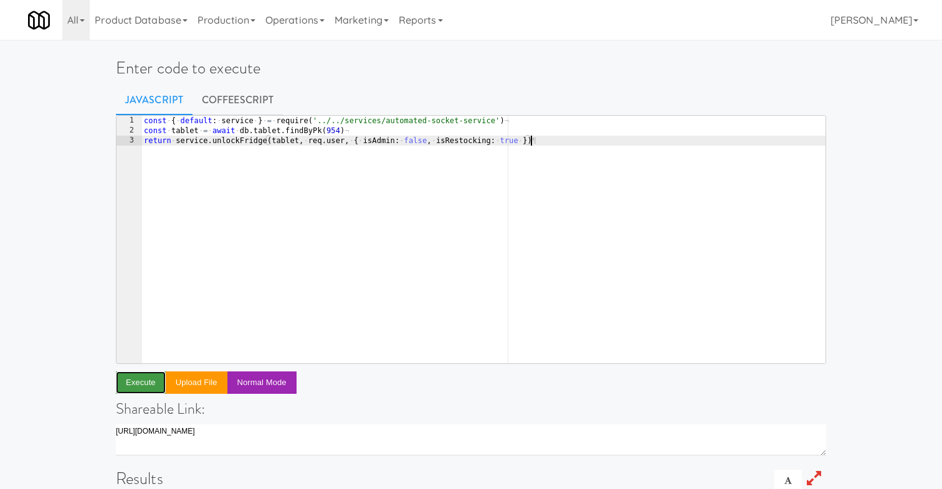
click at [133, 379] on button "Execute" at bounding box center [141, 383] width 50 height 22
click at [141, 381] on button "Execute" at bounding box center [141, 383] width 50 height 22
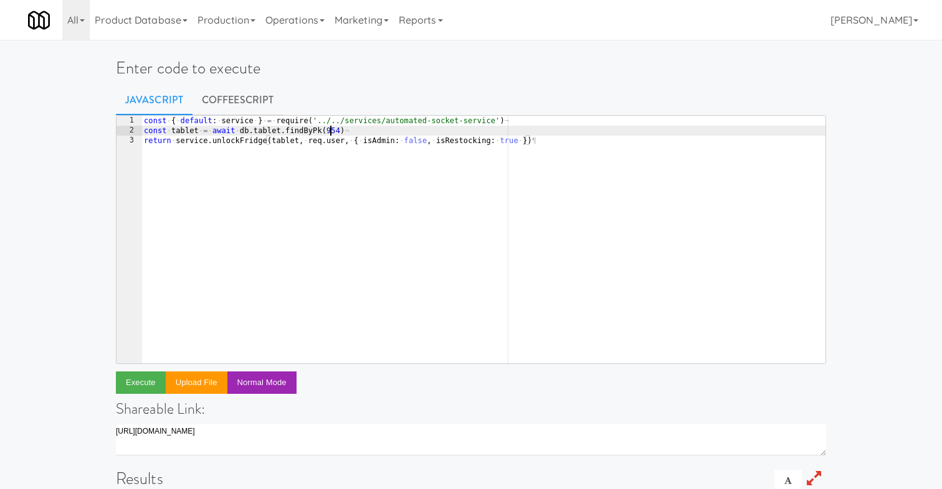
click at [331, 135] on div "const · { · default : · service · } · = · require ( '../../services/automated-s…" at bounding box center [483, 250] width 684 height 268
paste textarea "1062"
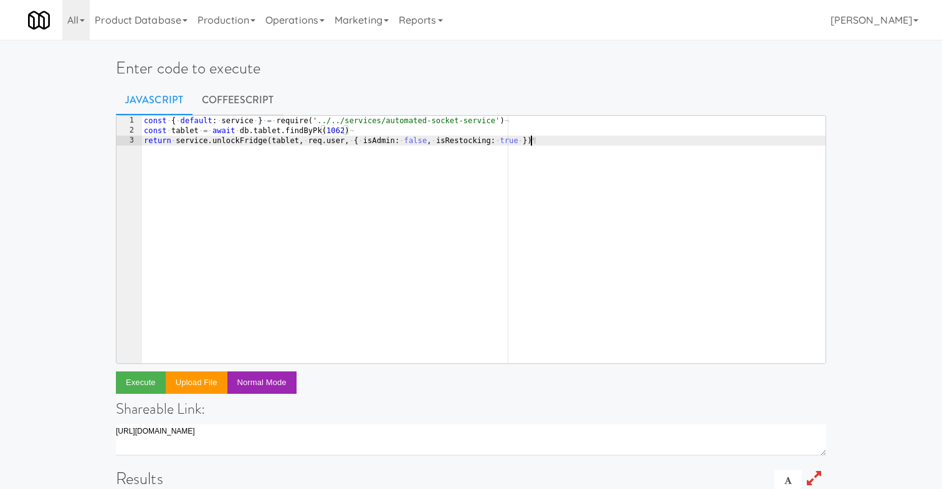
click at [362, 197] on div "const · { · default : · service · } · = · require ( '../../services/automated-s…" at bounding box center [483, 250] width 684 height 268
type textarea "return service.unlockFridge(tablet, req.user, { isAdmin: false, isRestocking: t…"
click at [128, 384] on button "Execute" at bounding box center [141, 383] width 50 height 22
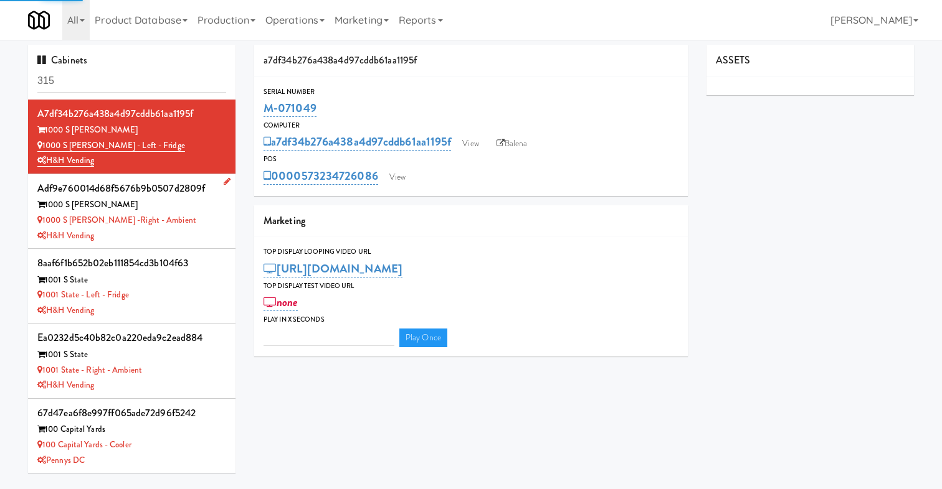
type input "3"
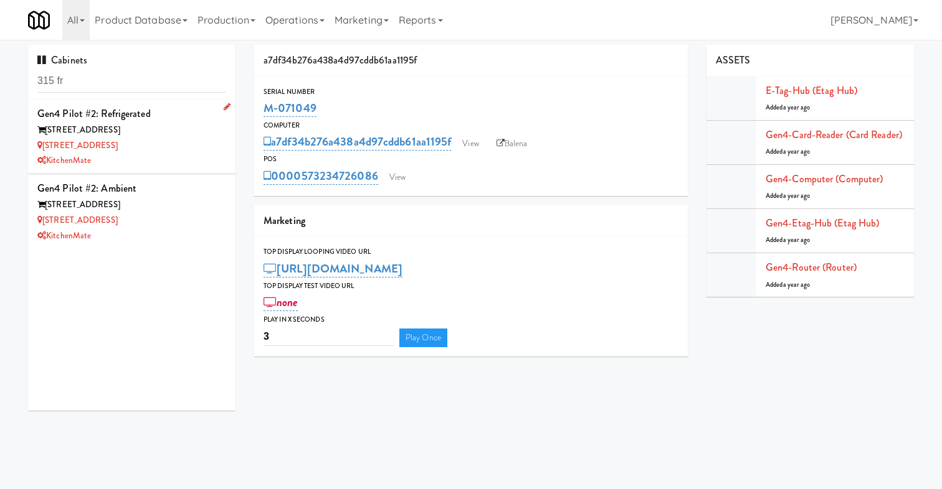
type input "315 fr"
click at [179, 148] on div "[STREET_ADDRESS]" at bounding box center [131, 146] width 189 height 16
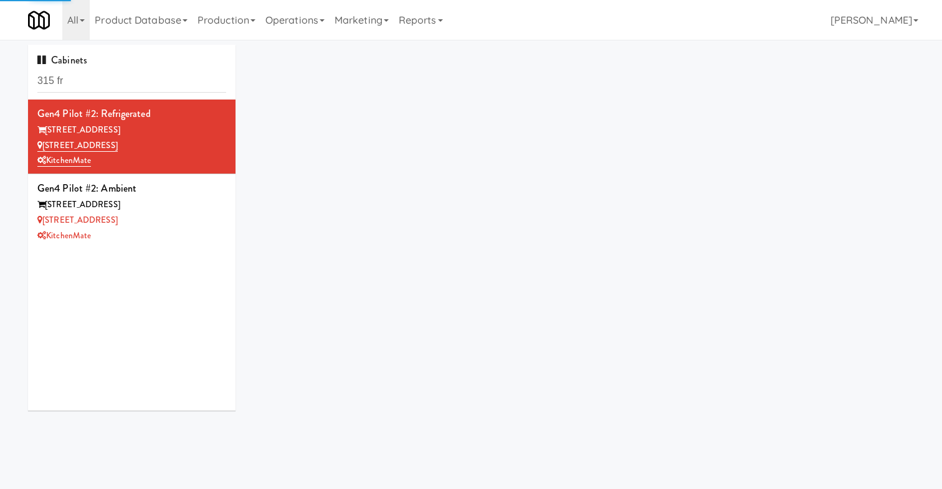
click at [143, 257] on div "Gen4 Pilot #2: Refrigerated [STREET_ADDRESS] KitchenMate Gen4 Pilot #2: Ambient…" at bounding box center [131, 255] width 207 height 311
click at [187, 191] on div "Gen4 Pilot #2: Ambient" at bounding box center [131, 188] width 189 height 19
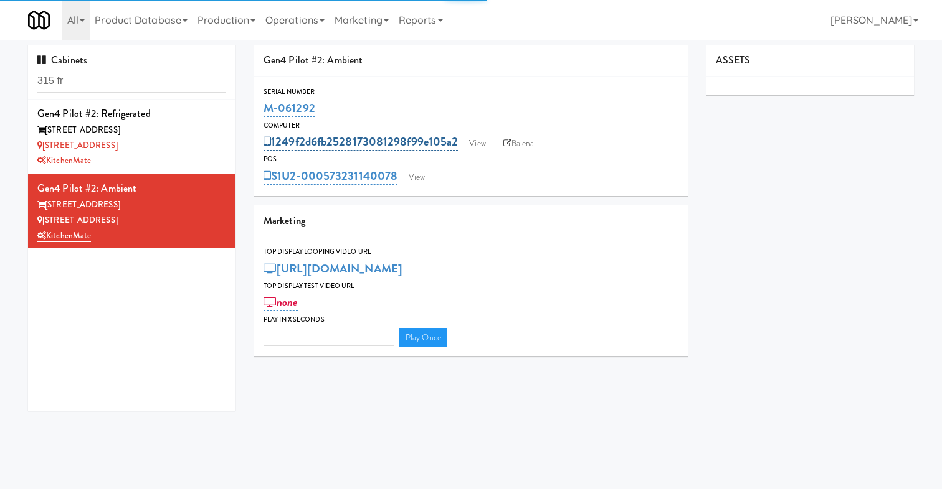
type input "3"
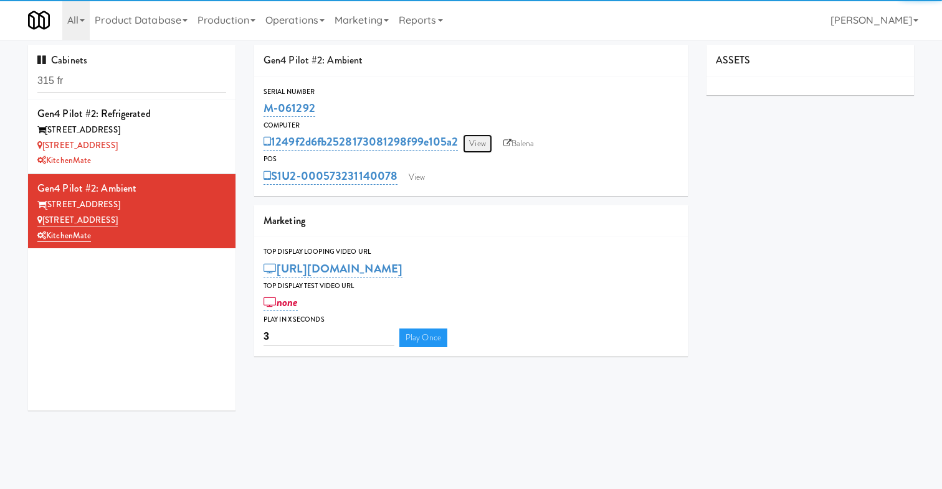
click at [478, 139] on link "View" at bounding box center [477, 144] width 29 height 19
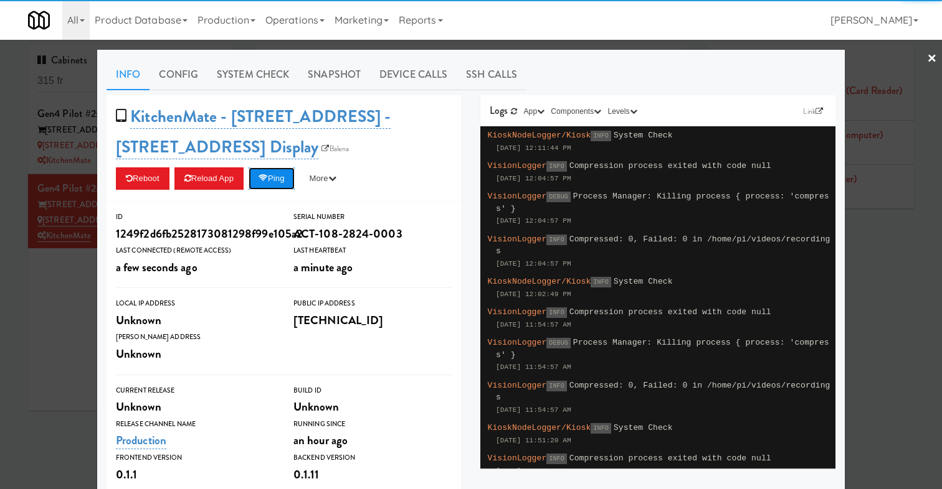
click at [275, 179] on button "Ping" at bounding box center [271, 179] width 46 height 22
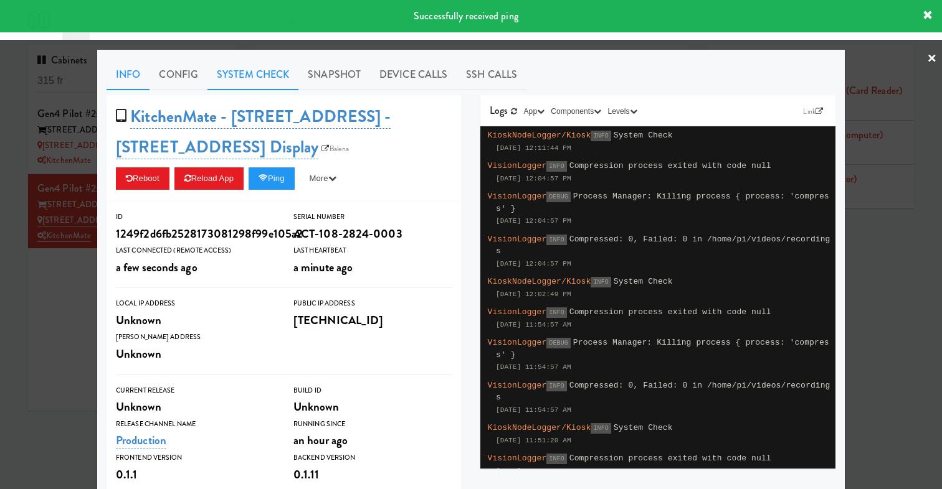
click at [263, 76] on link "System Check" at bounding box center [252, 74] width 91 height 31
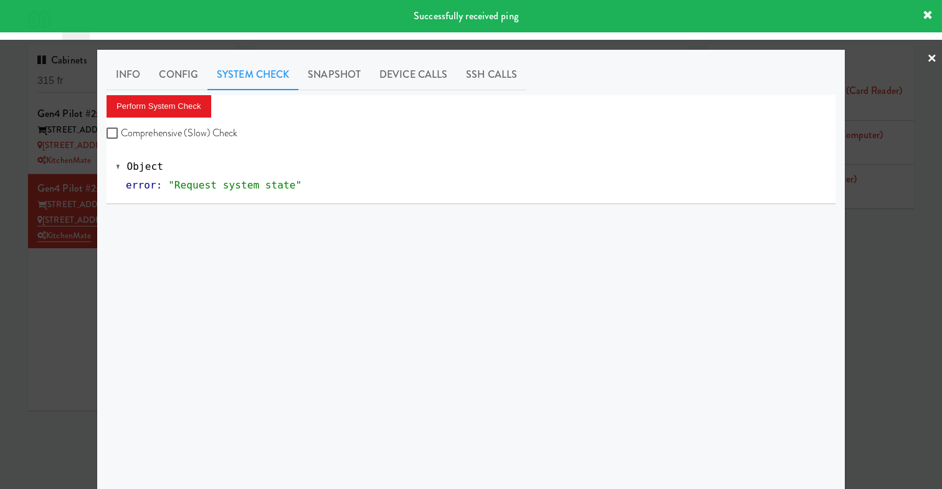
click at [195, 120] on div "Perform System Check Comprehensive (Slow) Check" at bounding box center [470, 118] width 729 height 47
click at [195, 108] on button "Perform System Check" at bounding box center [158, 106] width 105 height 22
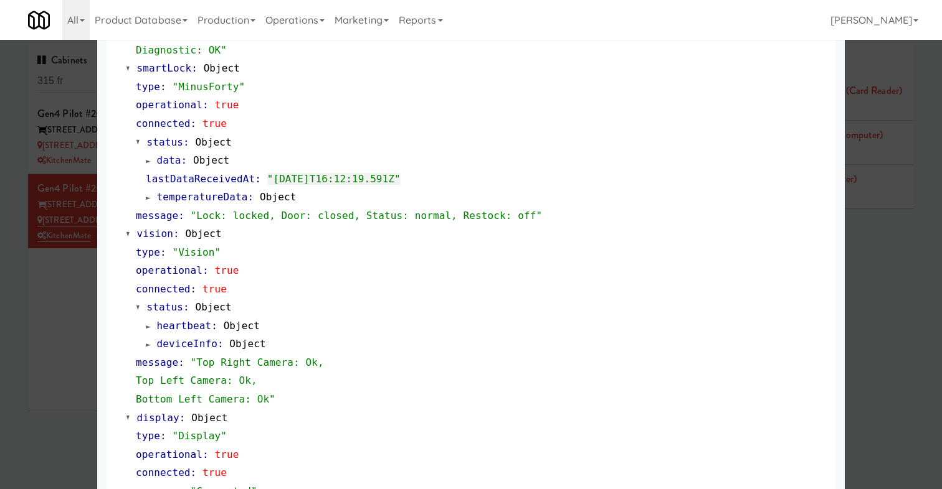
scroll to position [307, 0]
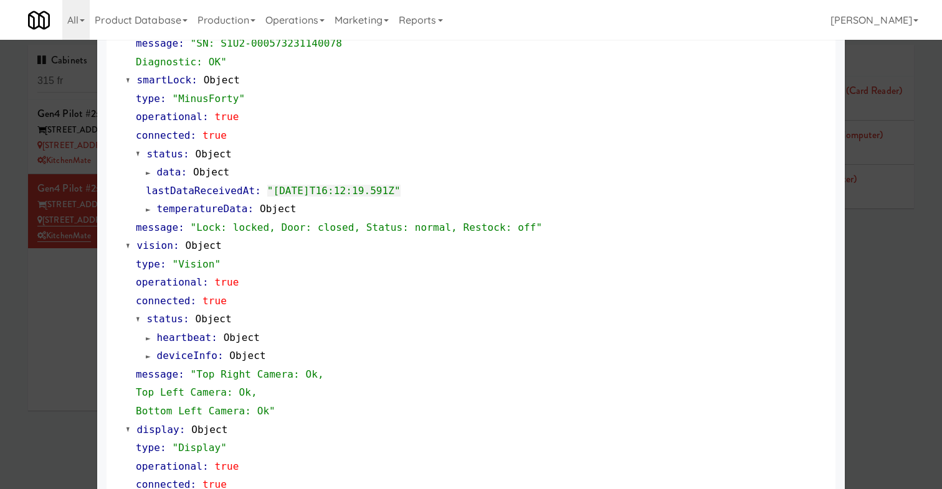
click at [148, 206] on span at bounding box center [148, 209] width 5 height 9
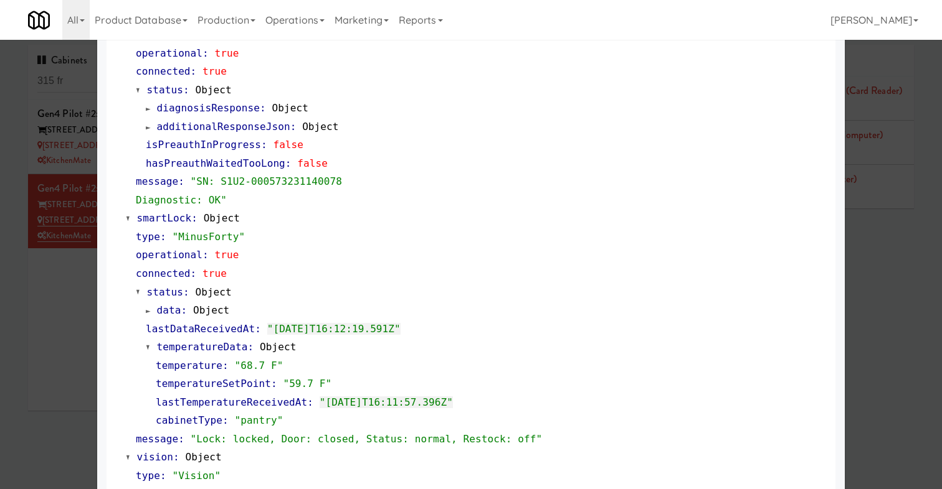
scroll to position [1, 0]
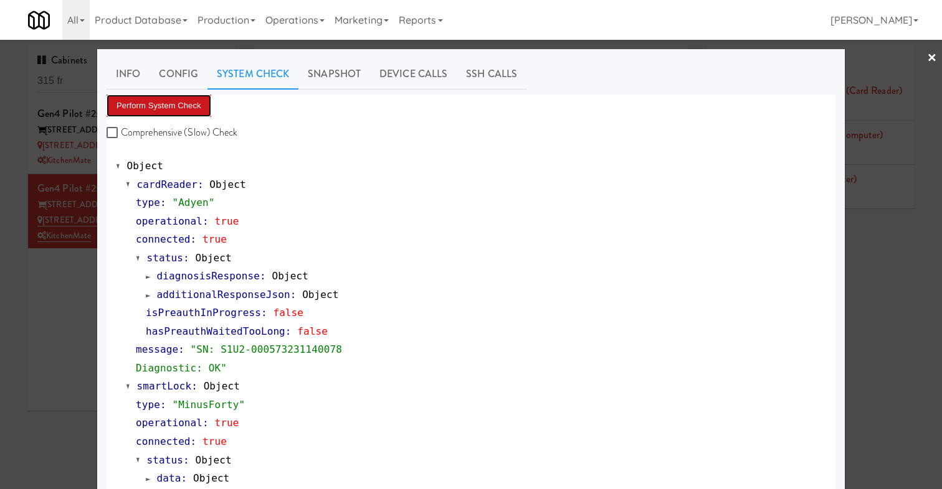
click at [161, 107] on button "Perform System Check" at bounding box center [158, 106] width 105 height 22
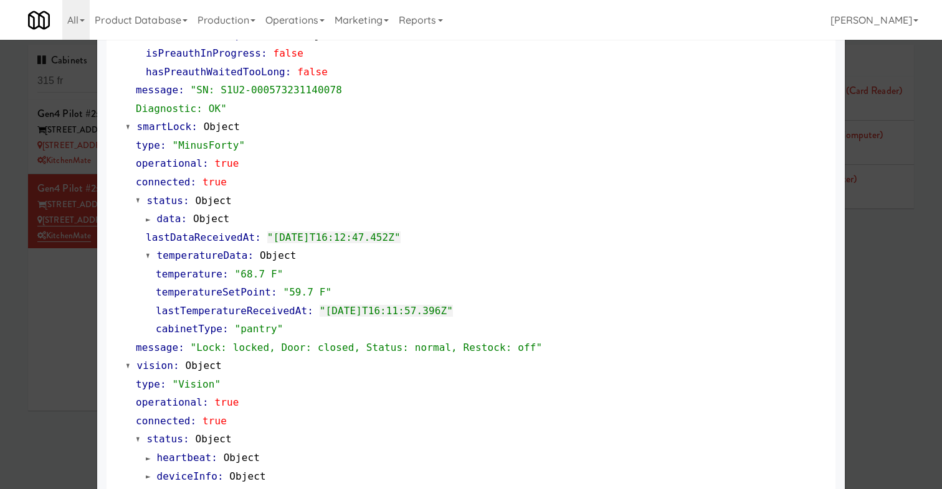
scroll to position [263, 0]
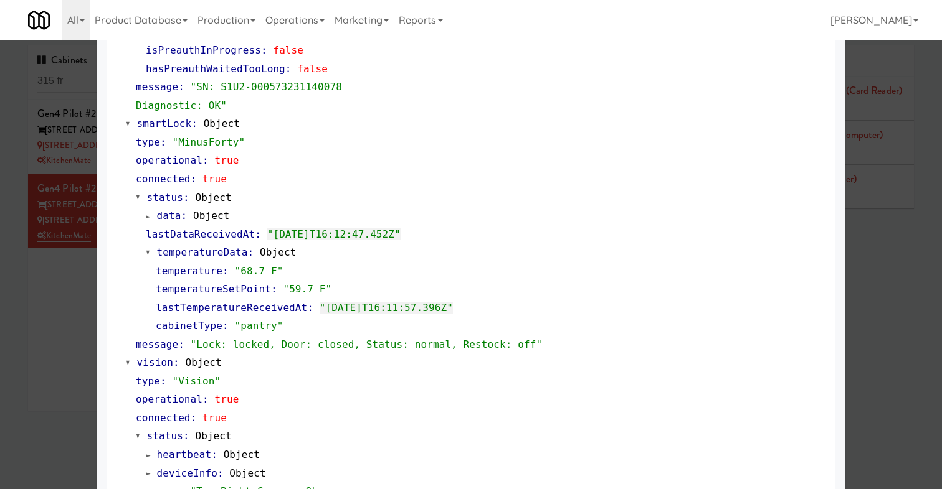
click at [273, 144] on div "type : "MinusForty"" at bounding box center [481, 142] width 690 height 19
click at [55, 240] on div at bounding box center [471, 244] width 942 height 489
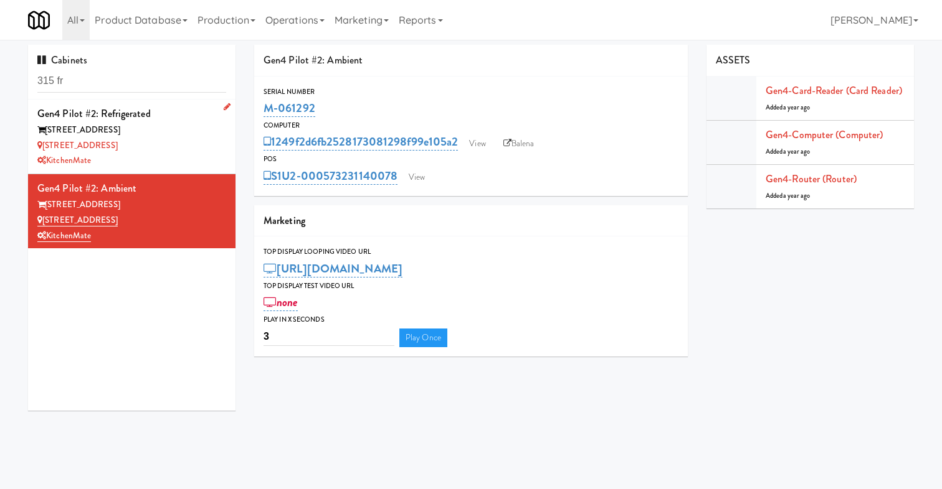
click at [165, 151] on div "[STREET_ADDRESS]" at bounding box center [131, 146] width 189 height 16
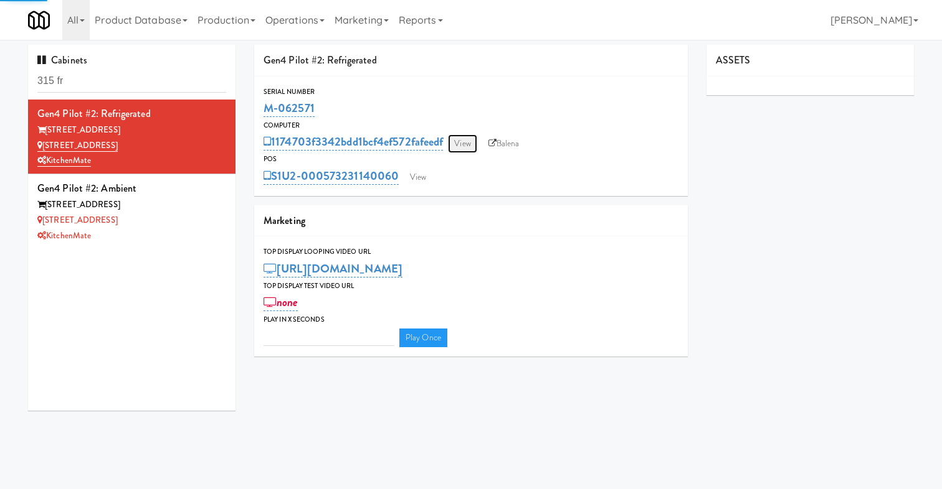
type input "3"
click at [473, 141] on link "View" at bounding box center [462, 144] width 29 height 19
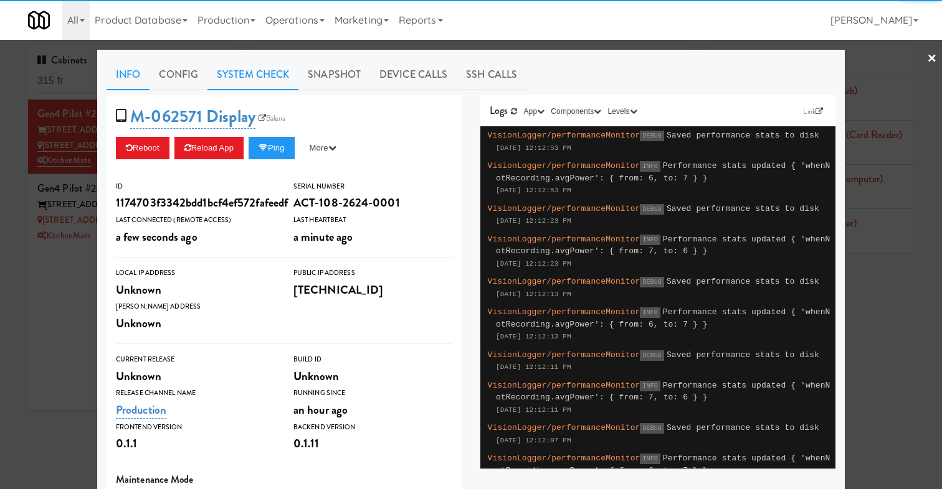
click at [255, 77] on link "System Check" at bounding box center [252, 74] width 91 height 31
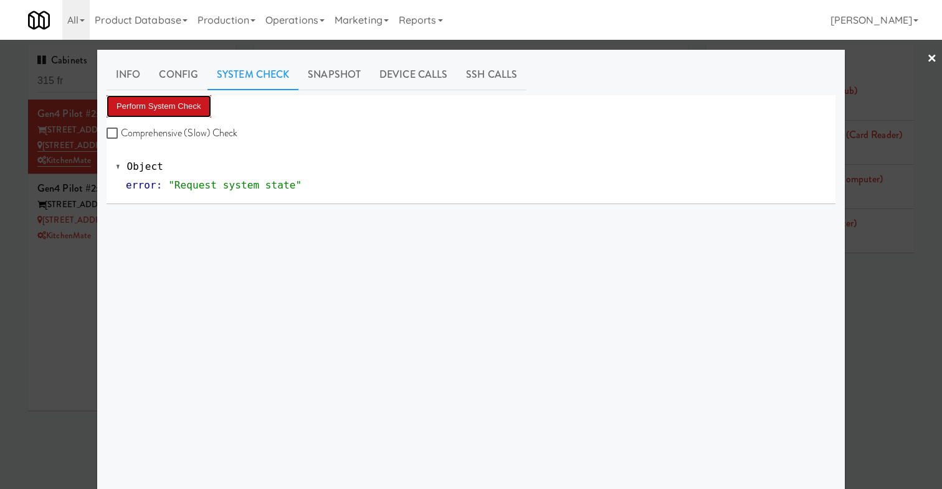
click at [187, 106] on button "Perform System Check" at bounding box center [158, 106] width 105 height 22
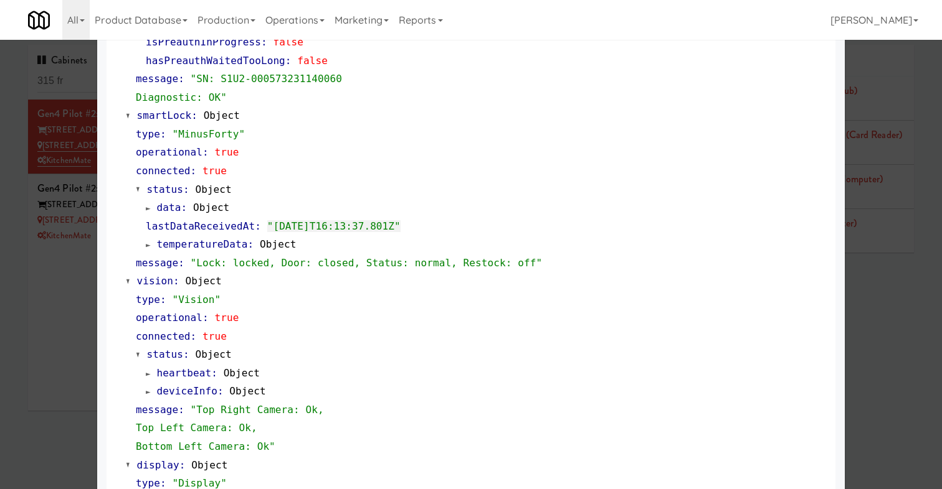
scroll to position [258, 0]
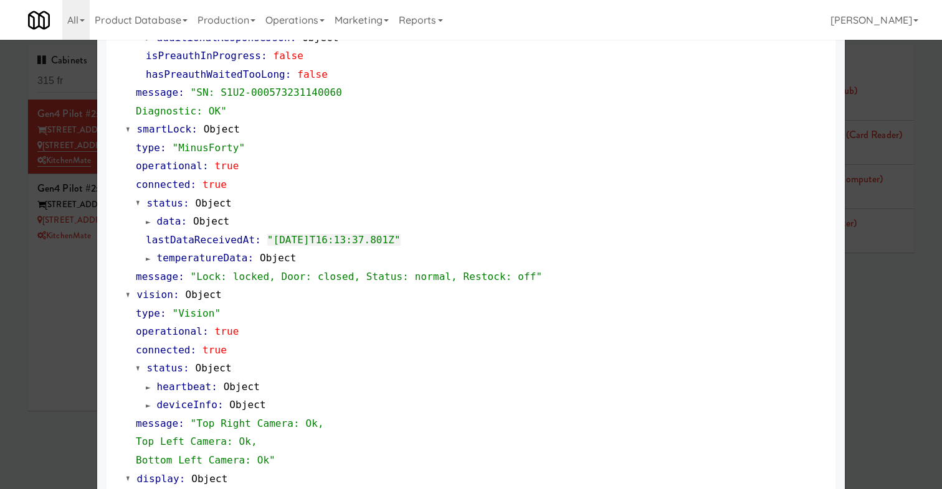
click at [146, 256] on span at bounding box center [148, 258] width 5 height 9
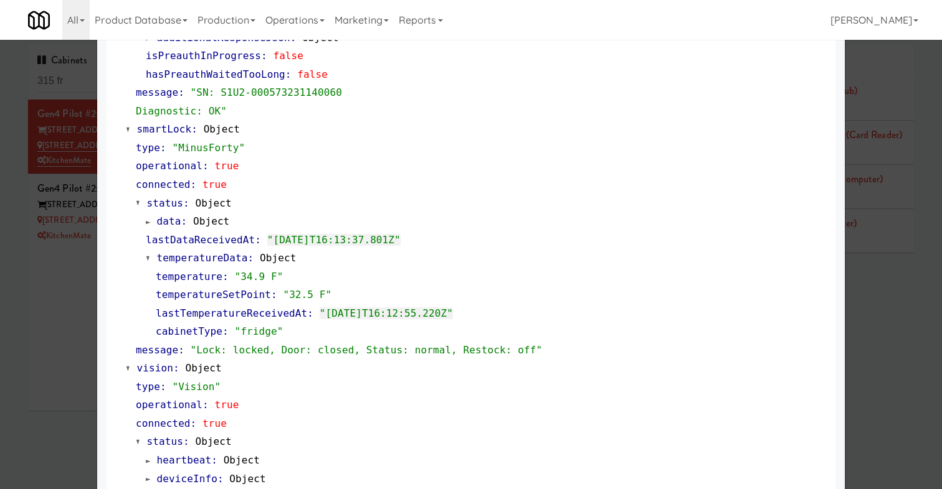
scroll to position [0, 0]
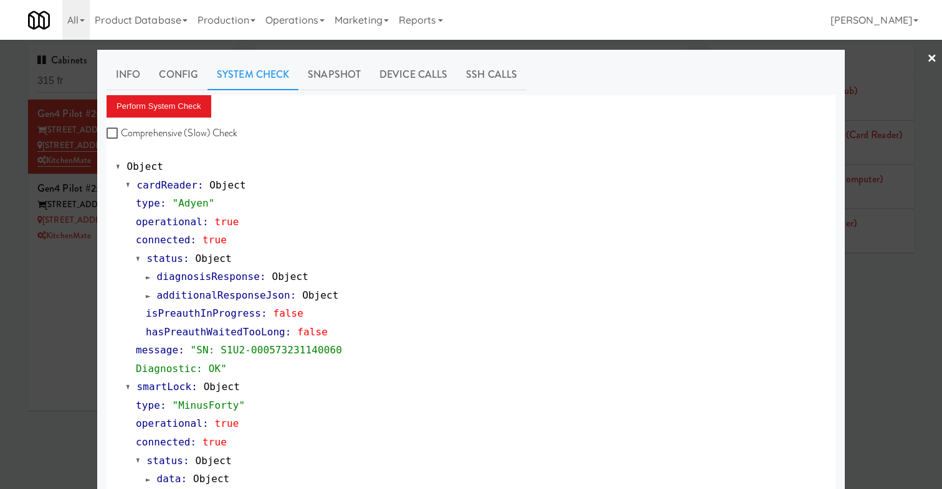
click at [78, 349] on div at bounding box center [471, 244] width 942 height 489
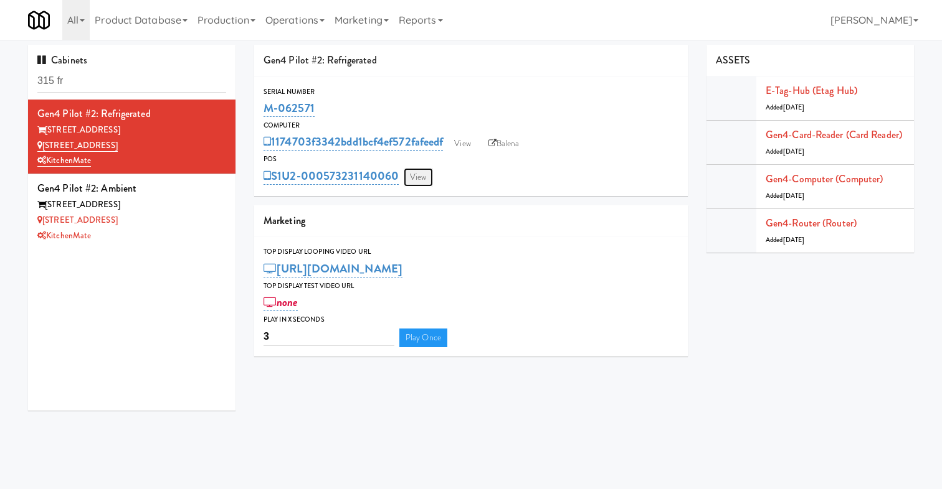
click at [415, 177] on link "View" at bounding box center [418, 177] width 29 height 19
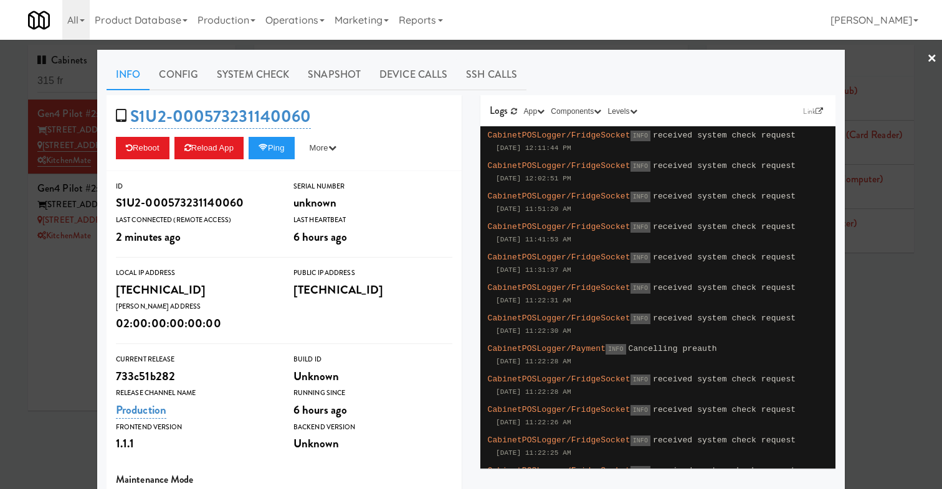
click at [7, 272] on div at bounding box center [471, 244] width 942 height 489
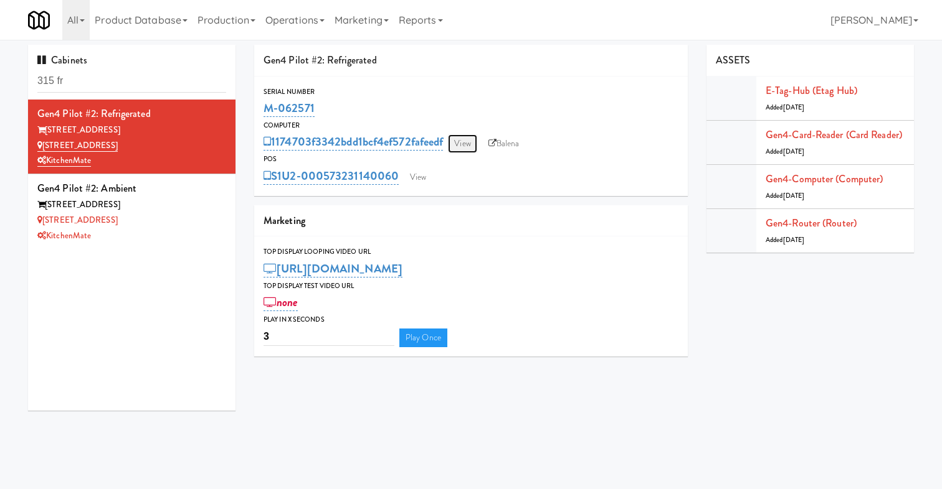
click at [461, 143] on link "View" at bounding box center [462, 144] width 29 height 19
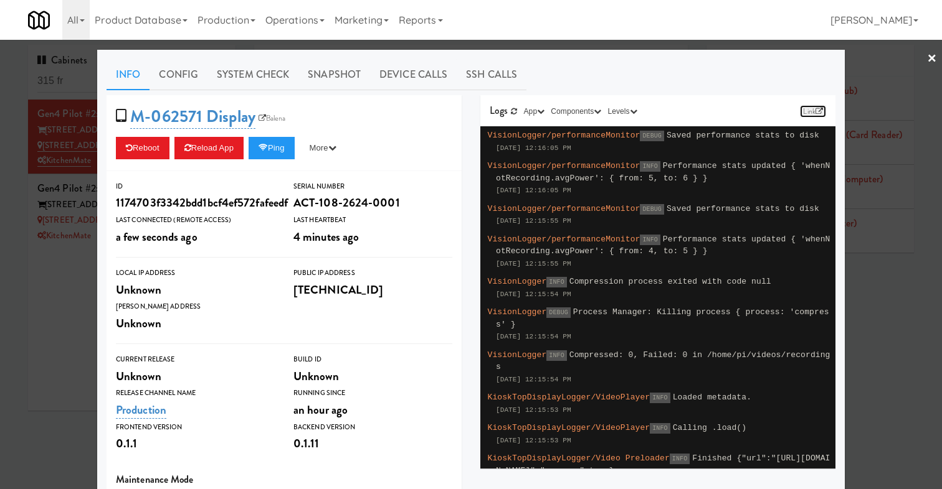
click at [811, 109] on link "Link" at bounding box center [813, 111] width 26 height 12
click at [277, 120] on link "Balena" at bounding box center [272, 118] width 34 height 12
click at [39, 351] on div at bounding box center [471, 244] width 942 height 489
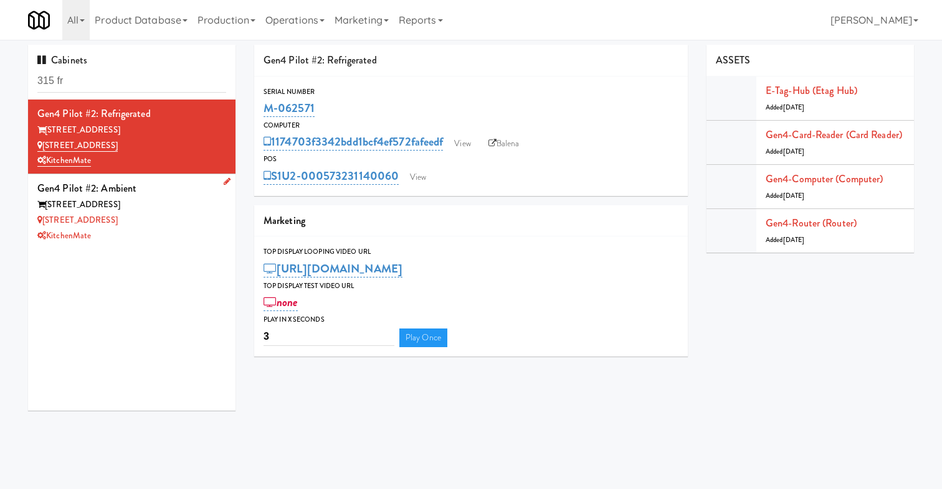
click at [170, 225] on div "315 Front St - Pantry" at bounding box center [131, 221] width 189 height 16
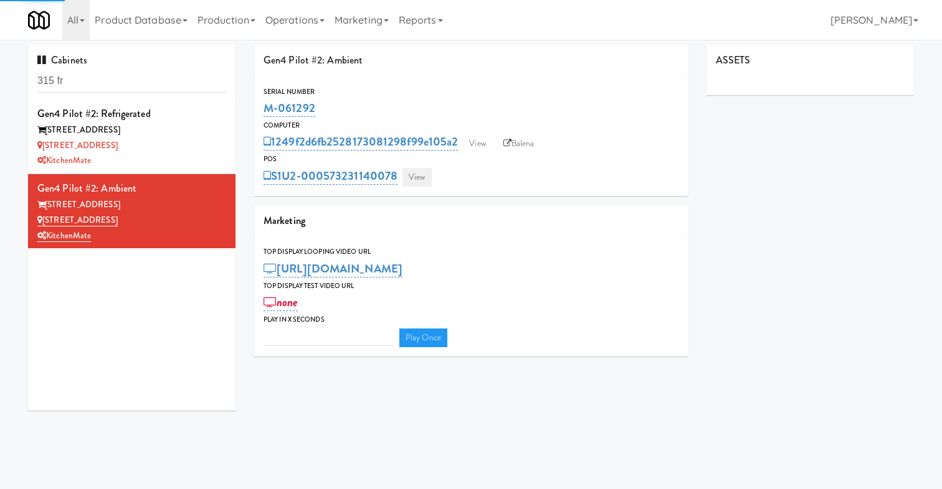
type input "3"
click at [412, 179] on link "View" at bounding box center [416, 177] width 29 height 19
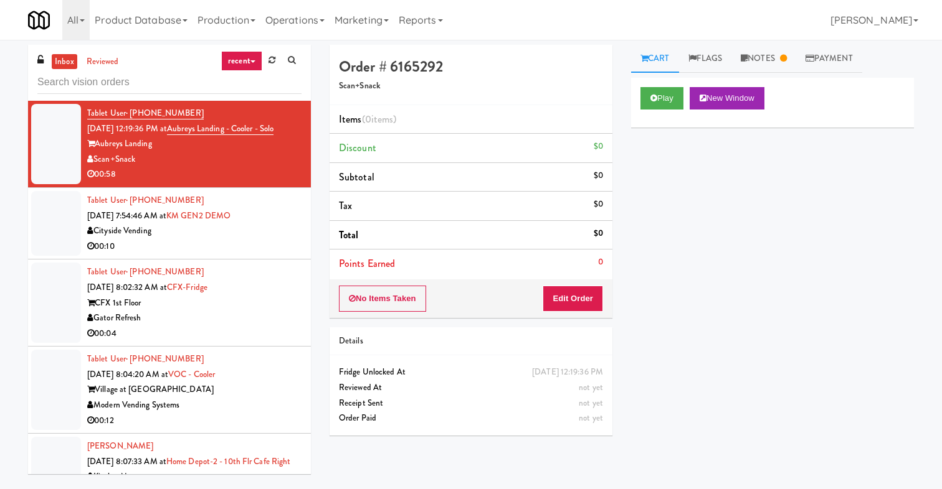
click at [248, 55] on link "recent" at bounding box center [241, 61] width 41 height 20
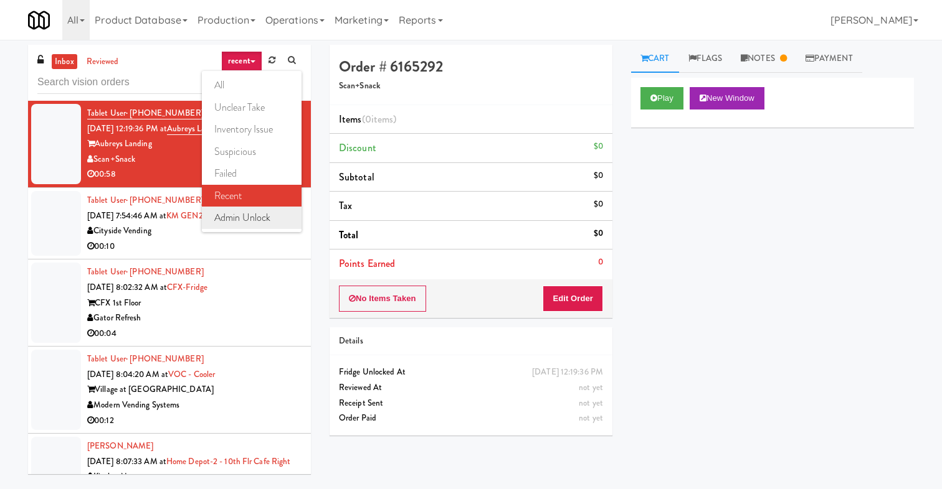
click at [255, 216] on link "admin unlock" at bounding box center [252, 218] width 100 height 22
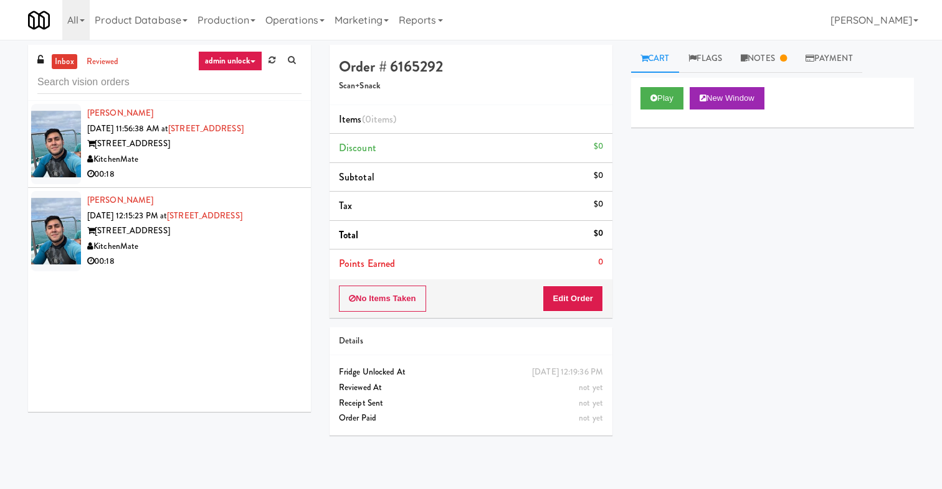
click at [224, 227] on div "[STREET_ADDRESS]" at bounding box center [194, 232] width 214 height 16
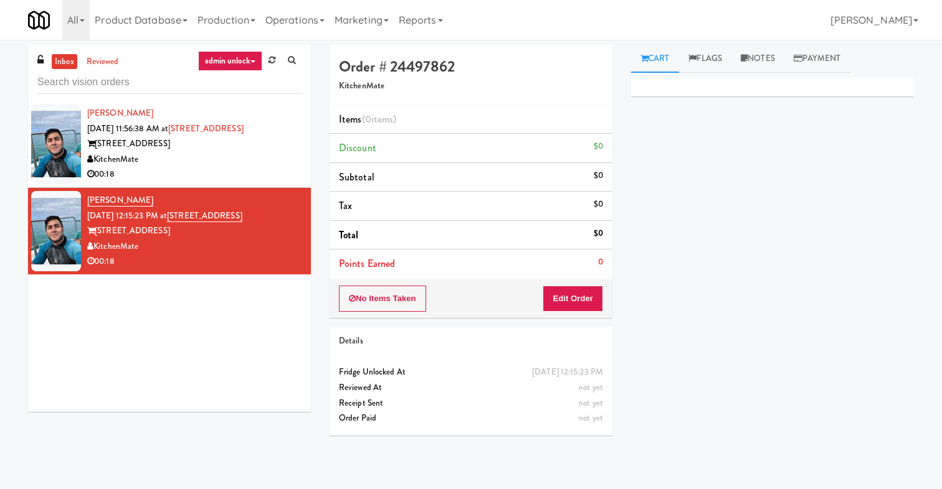
click at [209, 173] on div "00:18" at bounding box center [194, 175] width 214 height 16
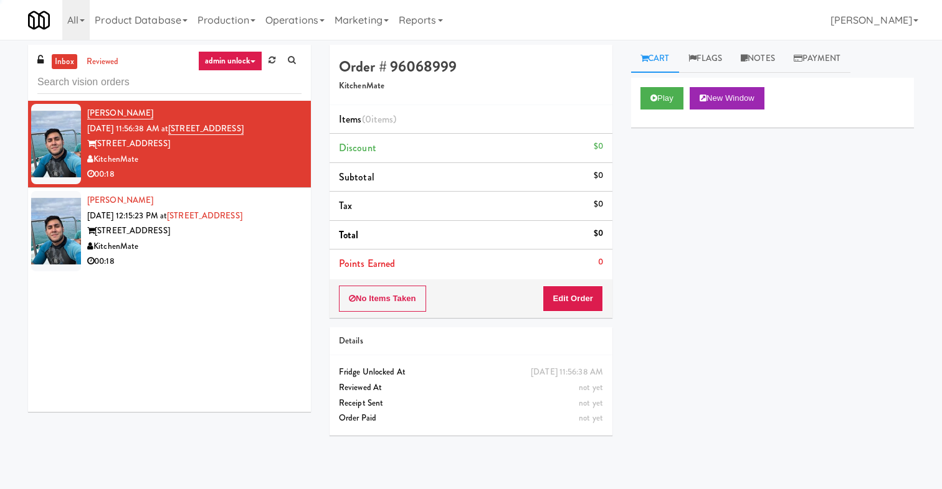
click at [217, 240] on div "KitchenMate" at bounding box center [194, 247] width 214 height 16
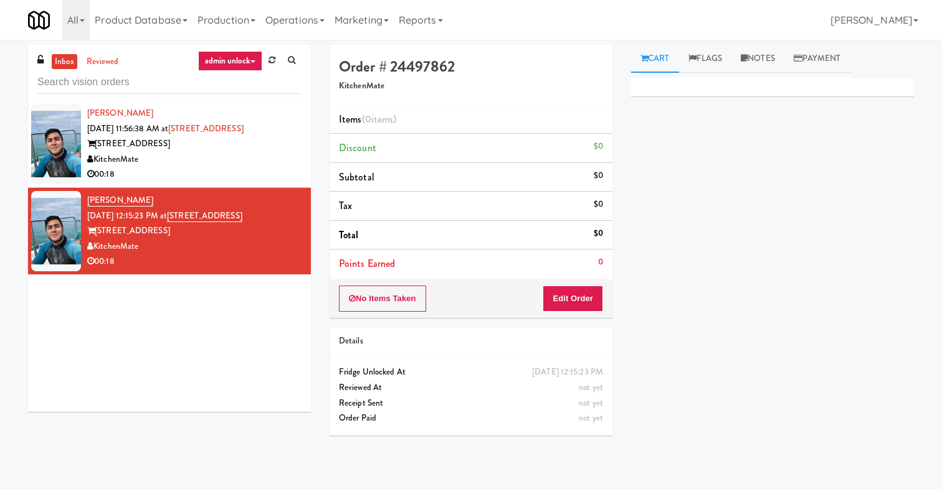
click at [683, 88] on div at bounding box center [772, 87] width 283 height 19
click at [769, 65] on link "Notes" at bounding box center [757, 59] width 53 height 28
click at [687, 174] on p at bounding box center [772, 171] width 263 height 14
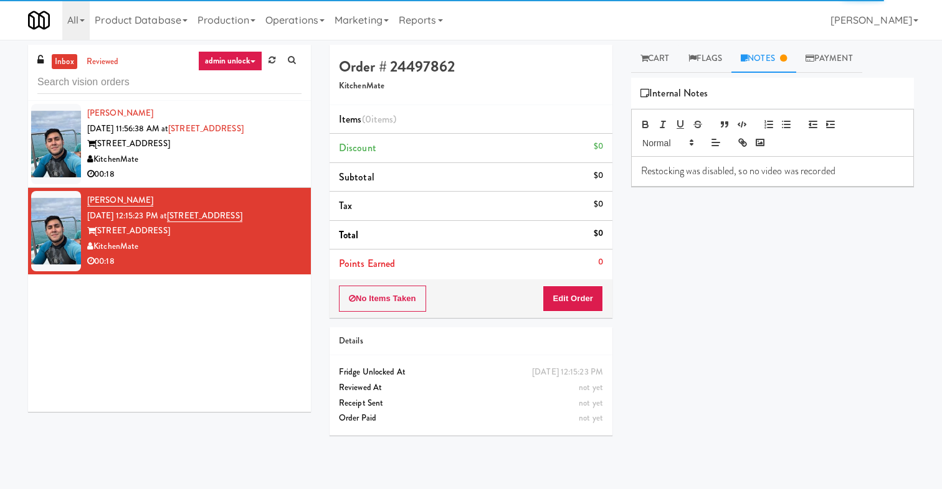
click at [712, 314] on div "Primary Flag Clear Flag if unable to determine what was taken or order not proc…" at bounding box center [772, 311] width 283 height 467
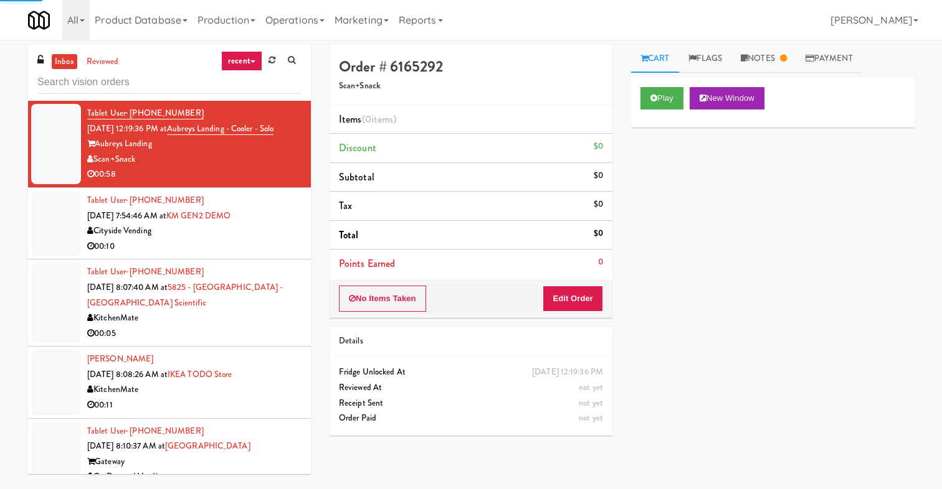
click at [257, 69] on link "recent" at bounding box center [241, 61] width 41 height 20
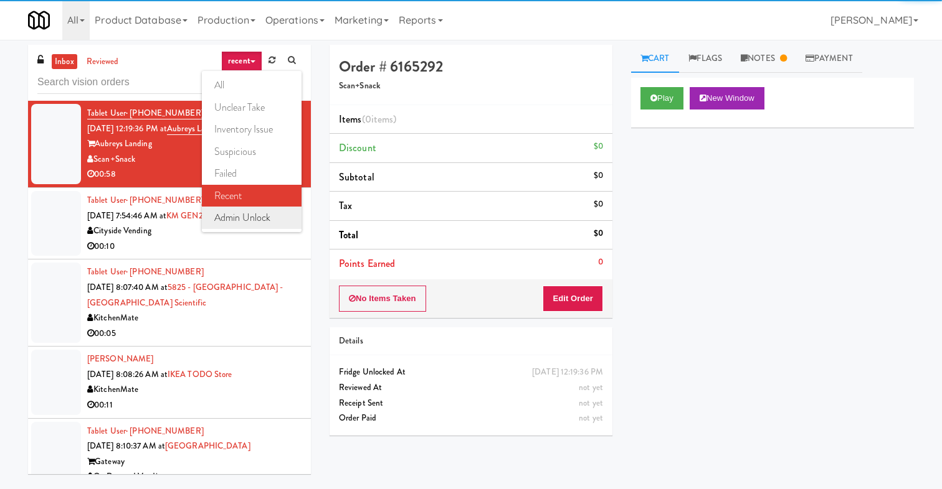
click at [257, 209] on link "admin unlock" at bounding box center [252, 218] width 100 height 22
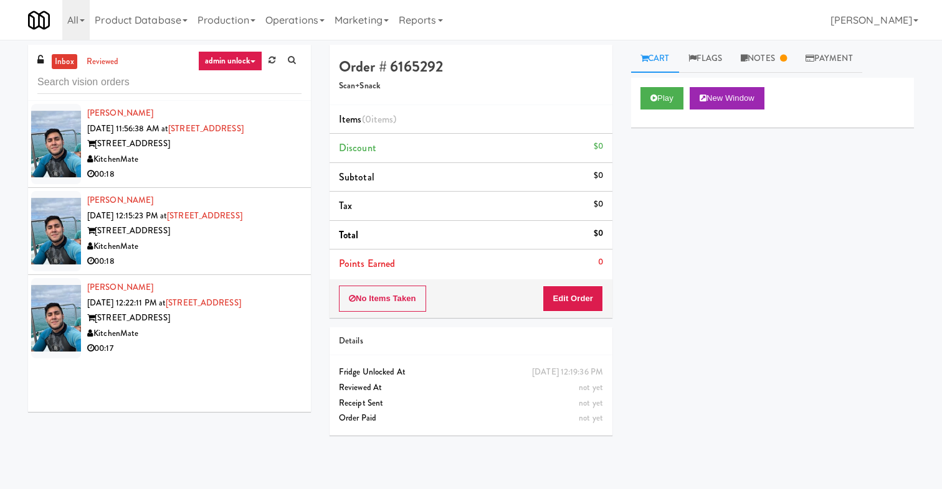
click at [235, 321] on div "[STREET_ADDRESS]" at bounding box center [194, 319] width 214 height 16
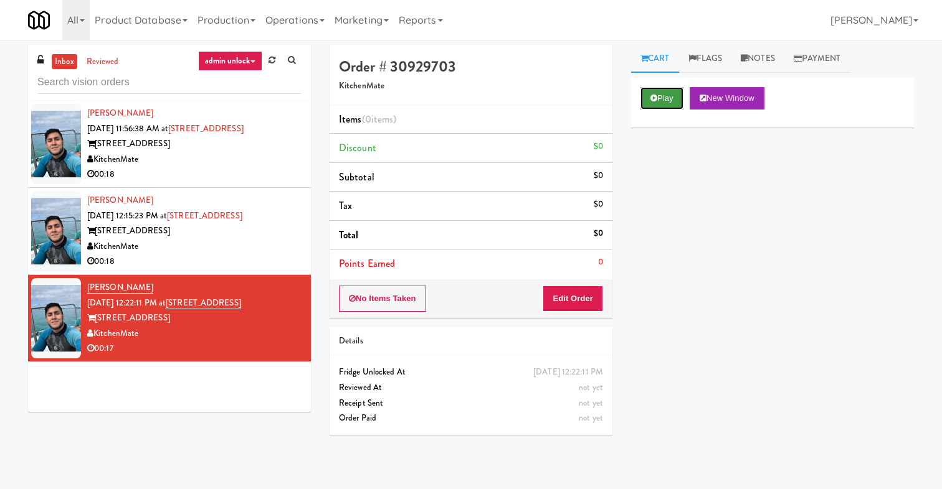
click at [661, 88] on button "Play" at bounding box center [661, 98] width 43 height 22
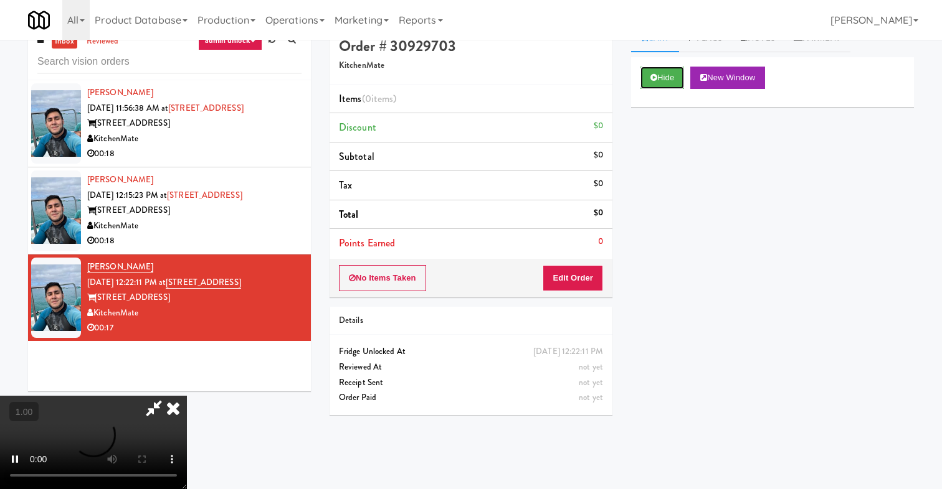
scroll to position [40, 0]
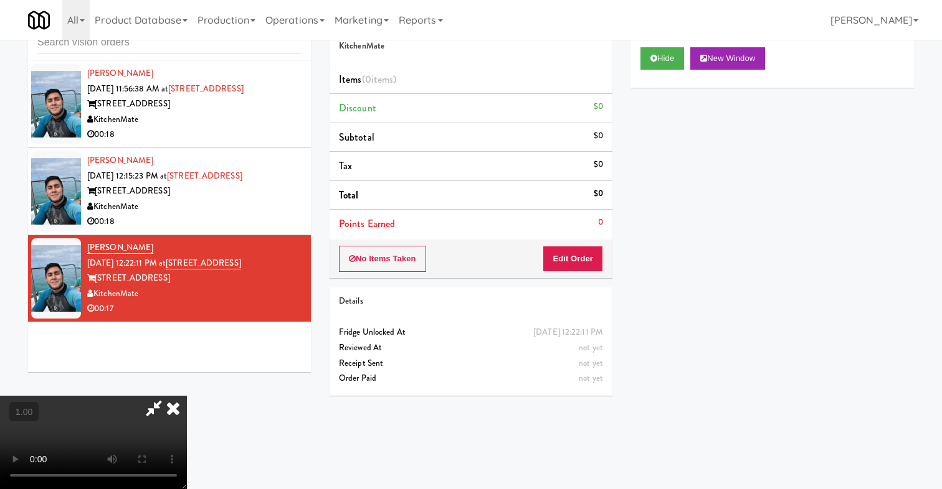
click at [187, 396] on icon at bounding box center [172, 408] width 27 height 25
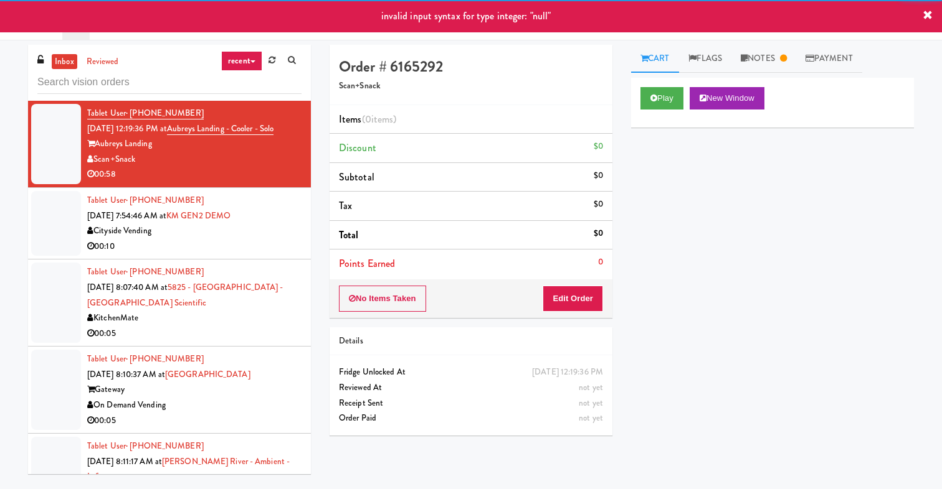
click at [250, 61] on icon at bounding box center [252, 61] width 5 height 2
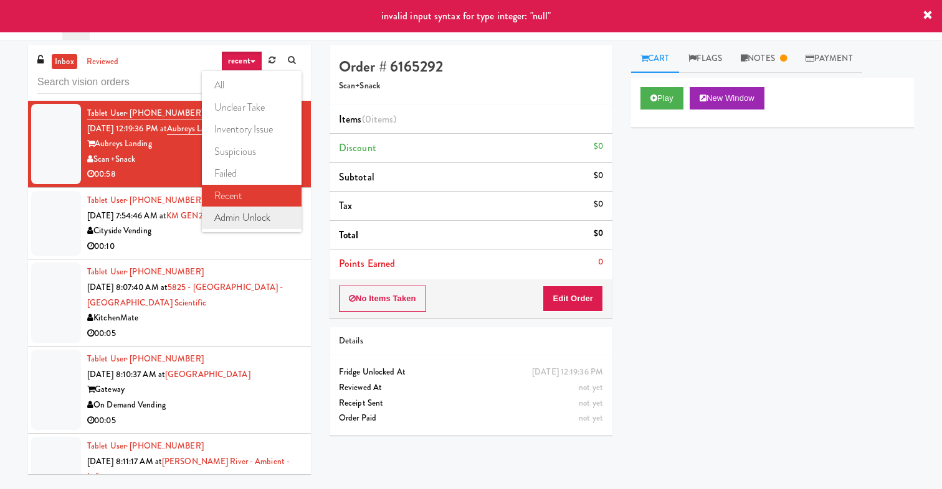
click at [250, 213] on link "admin unlock" at bounding box center [252, 218] width 100 height 22
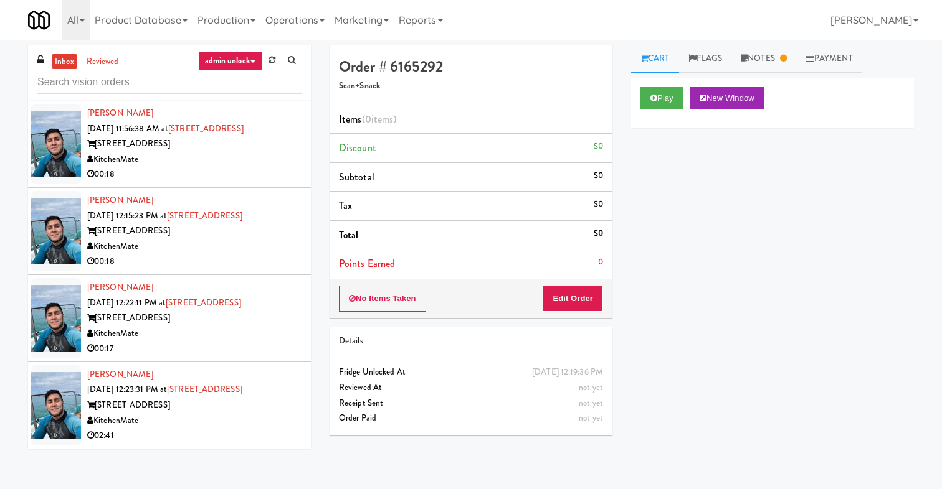
scroll to position [40, 0]
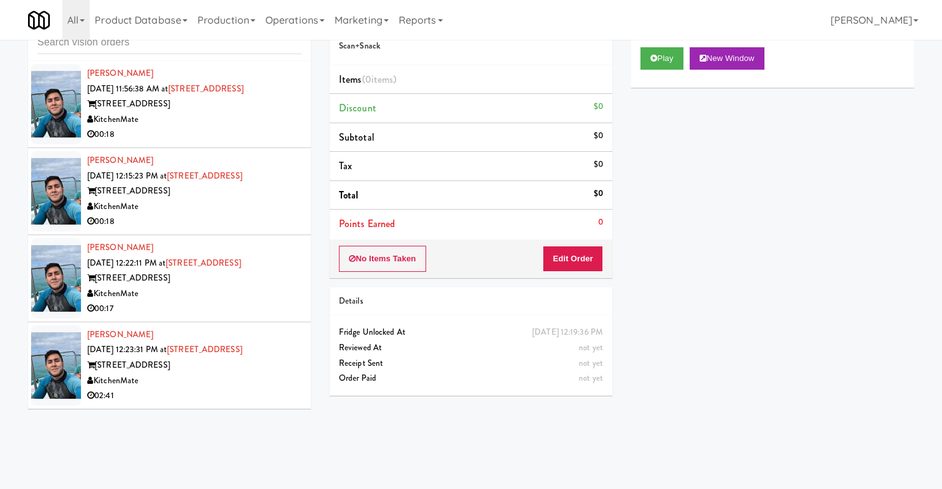
click at [202, 382] on div "KitchenMate" at bounding box center [194, 382] width 214 height 16
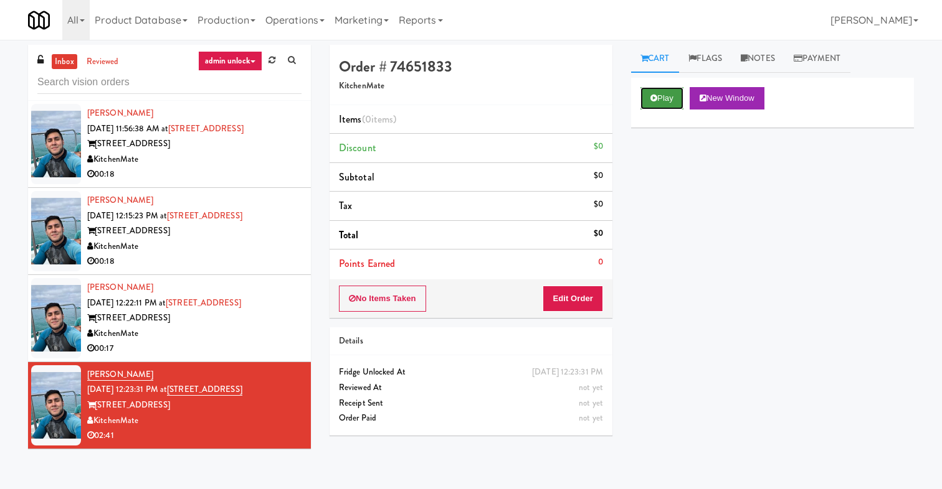
click at [668, 103] on button "Play" at bounding box center [661, 98] width 43 height 22
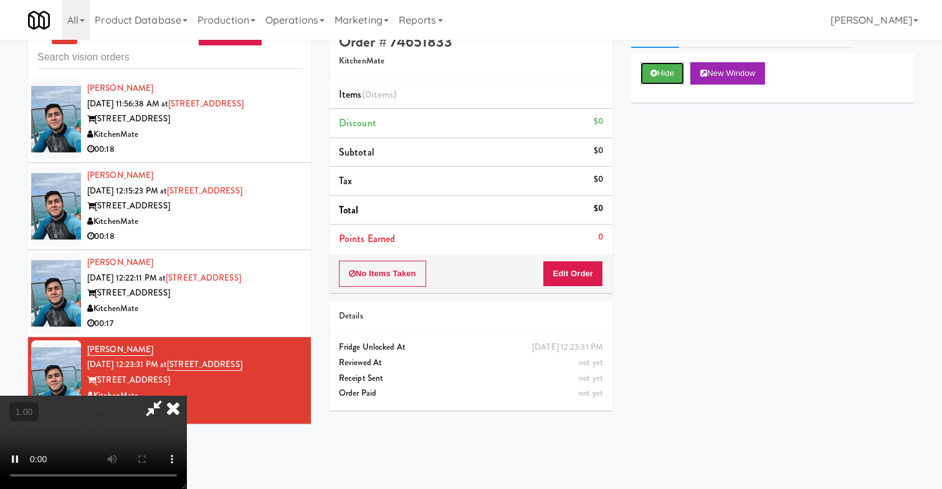
scroll to position [40, 0]
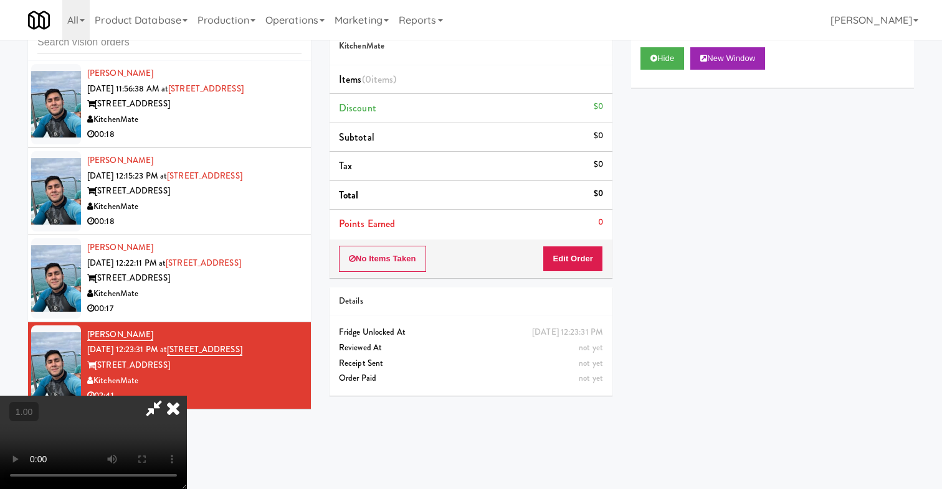
click at [187, 396] on icon at bounding box center [172, 408] width 27 height 25
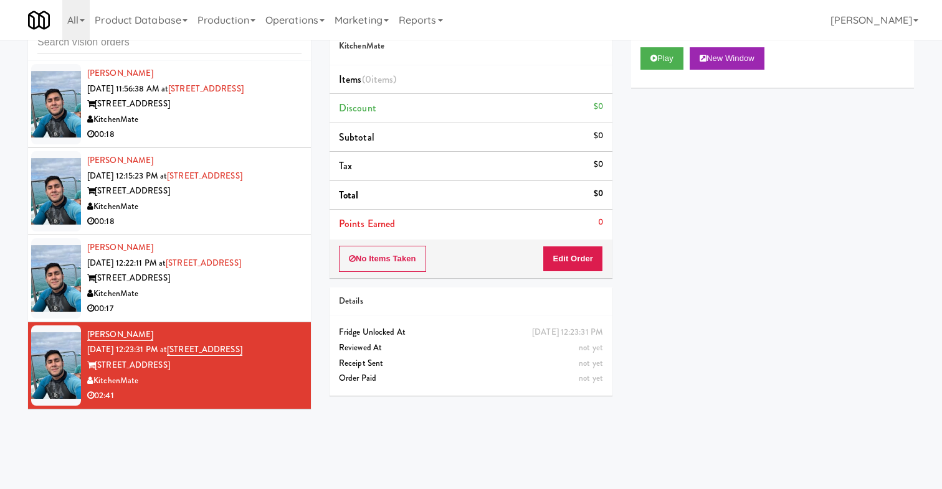
scroll to position [0, 0]
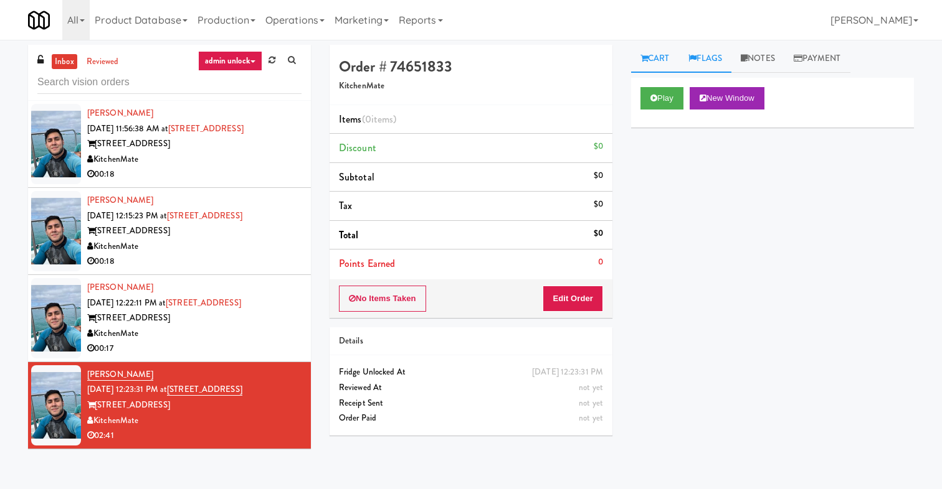
click at [701, 54] on link "Flags" at bounding box center [705, 59] width 53 height 28
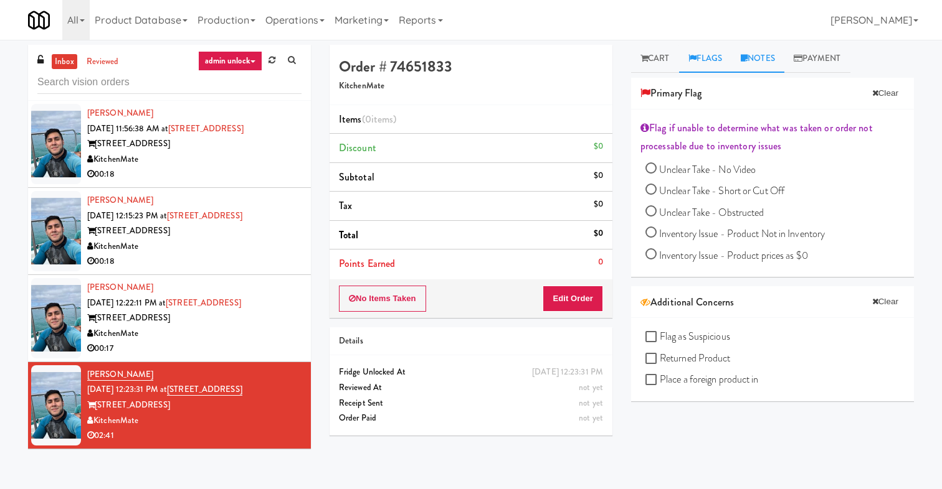
click at [765, 50] on link "Notes" at bounding box center [757, 59] width 53 height 28
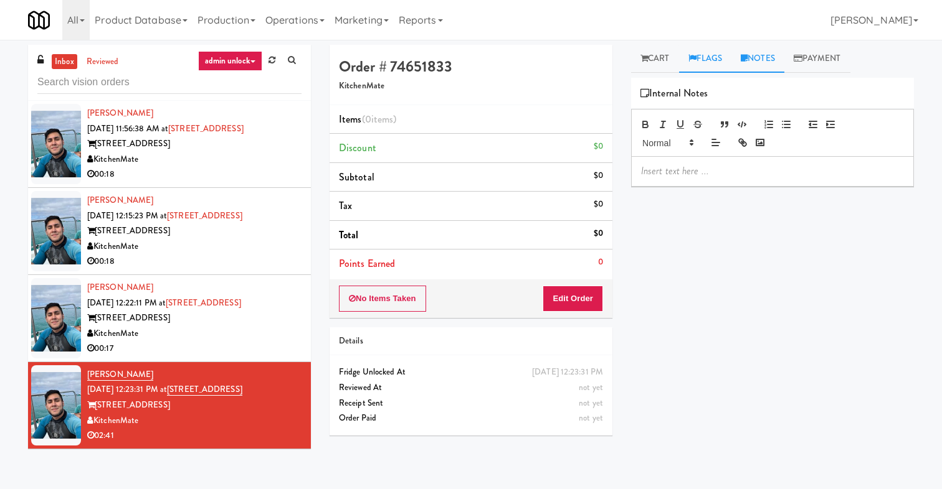
click at [721, 57] on link "Flags" at bounding box center [705, 59] width 53 height 28
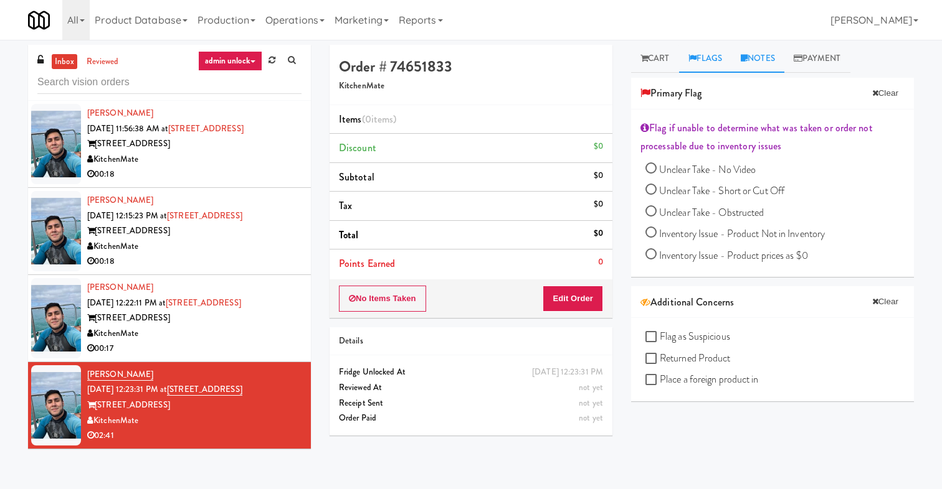
click at [747, 59] on icon at bounding box center [743, 58] width 7 height 8
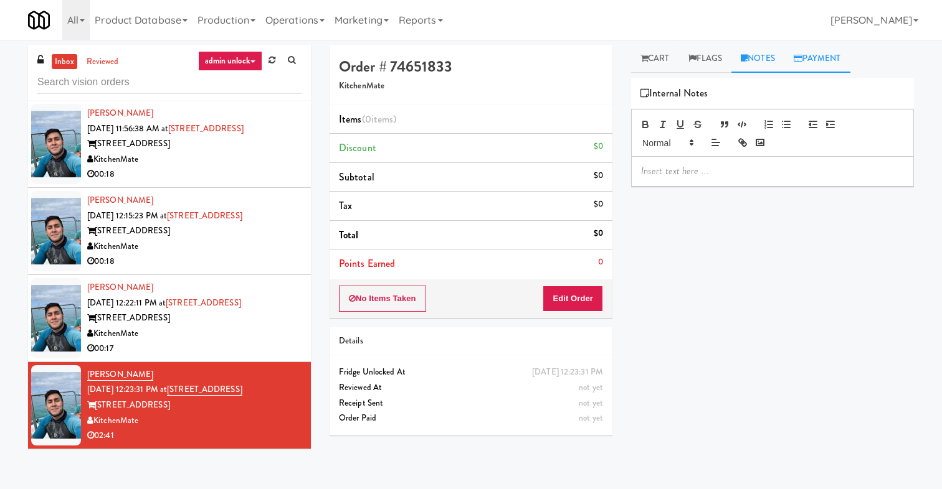
click at [821, 62] on link "Payment" at bounding box center [817, 59] width 66 height 28
click at [768, 97] on div "Card Issuer Checks" at bounding box center [772, 93] width 264 height 19
click at [739, 179] on div "Payout" at bounding box center [772, 176] width 264 height 19
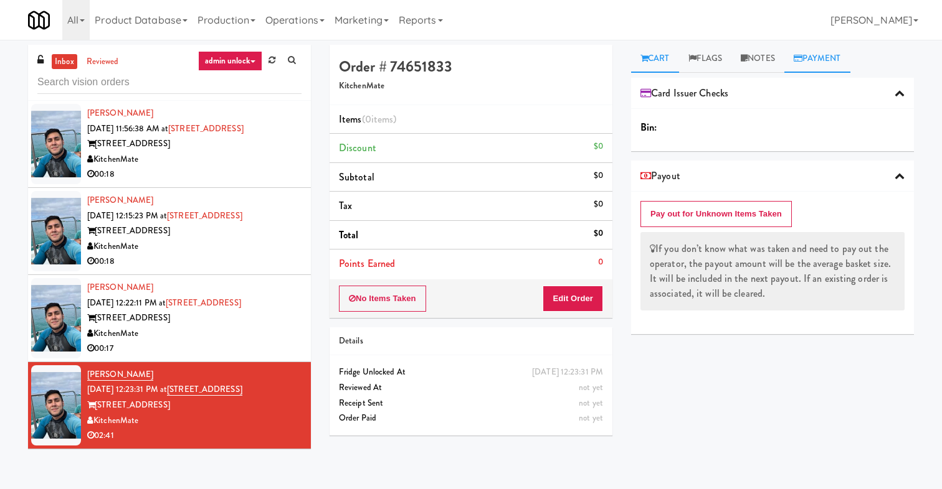
click at [660, 63] on link "Cart" at bounding box center [655, 59] width 48 height 28
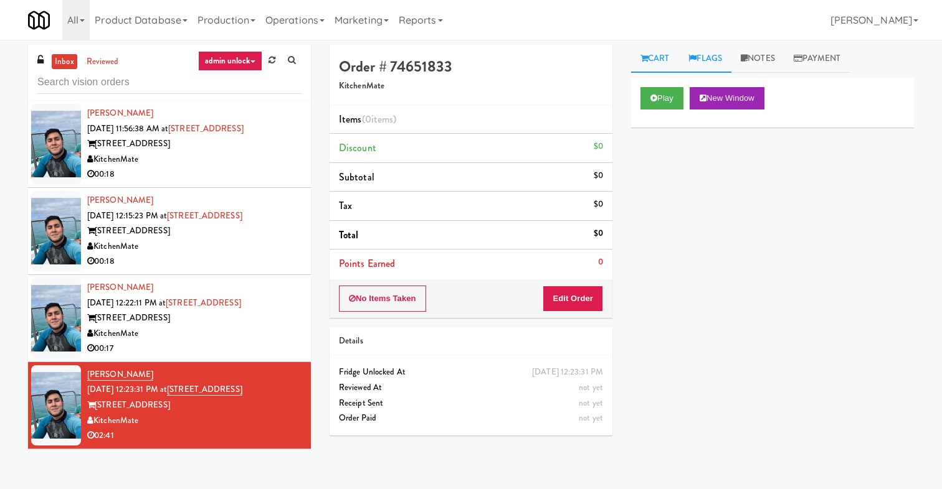
click at [703, 65] on link "Flags" at bounding box center [705, 59] width 53 height 28
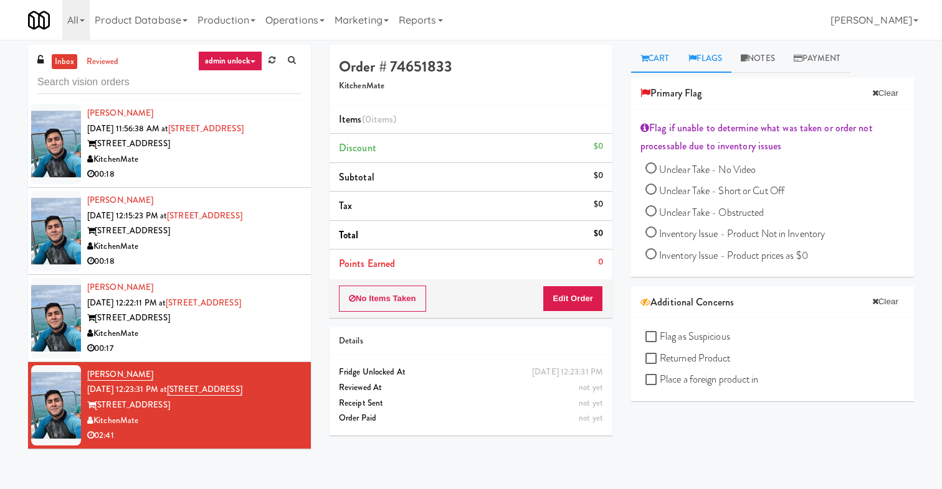
click at [661, 57] on link "Cart" at bounding box center [655, 59] width 48 height 28
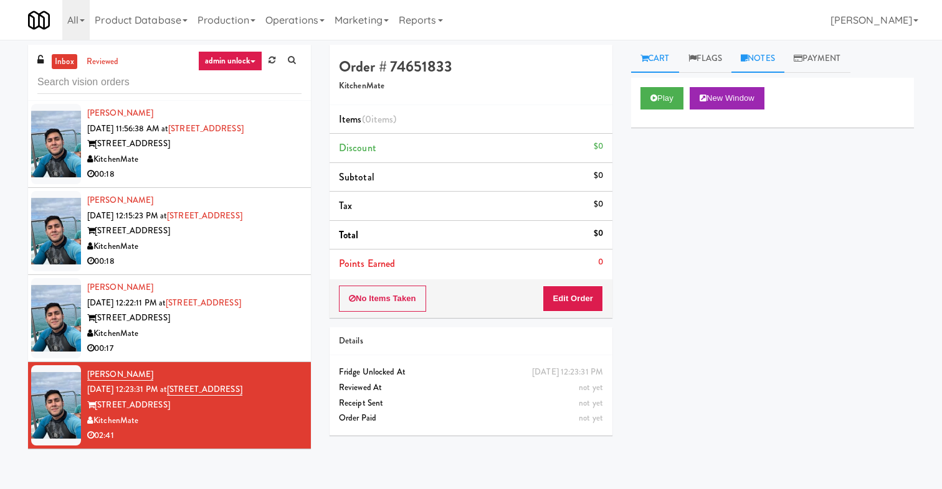
click at [770, 63] on link "Notes" at bounding box center [757, 59] width 53 height 28
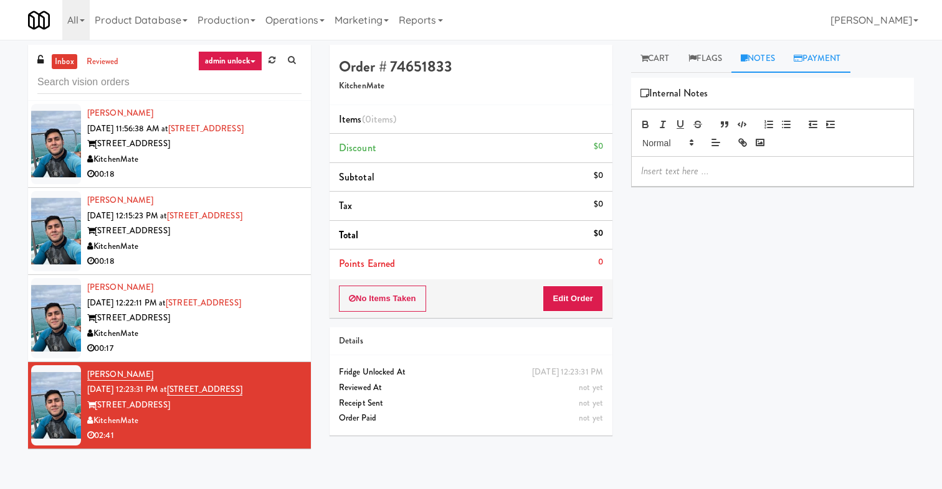
click at [823, 55] on link "Payment" at bounding box center [817, 59] width 66 height 28
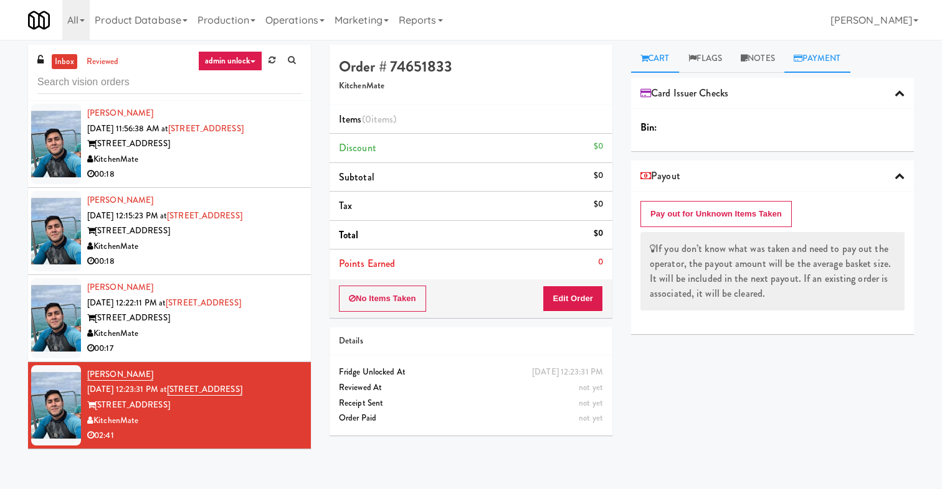
click at [673, 49] on link "Cart" at bounding box center [655, 59] width 48 height 28
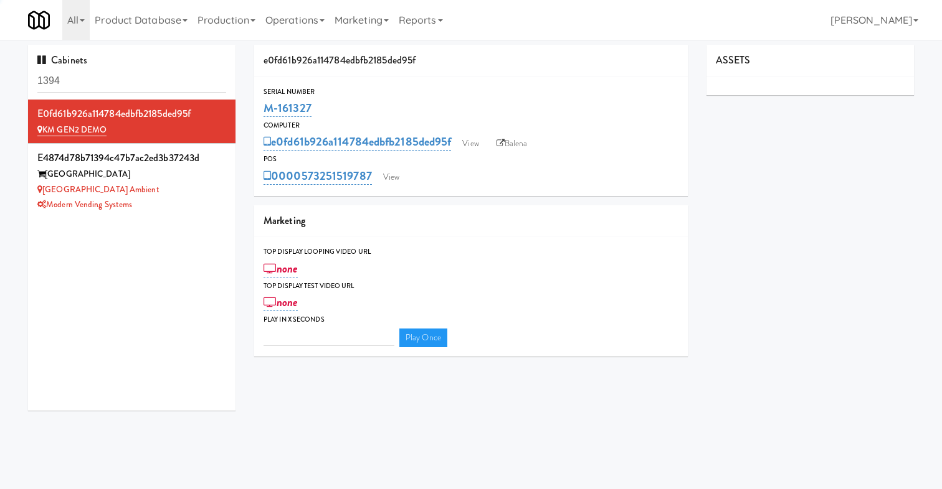
type input "3"
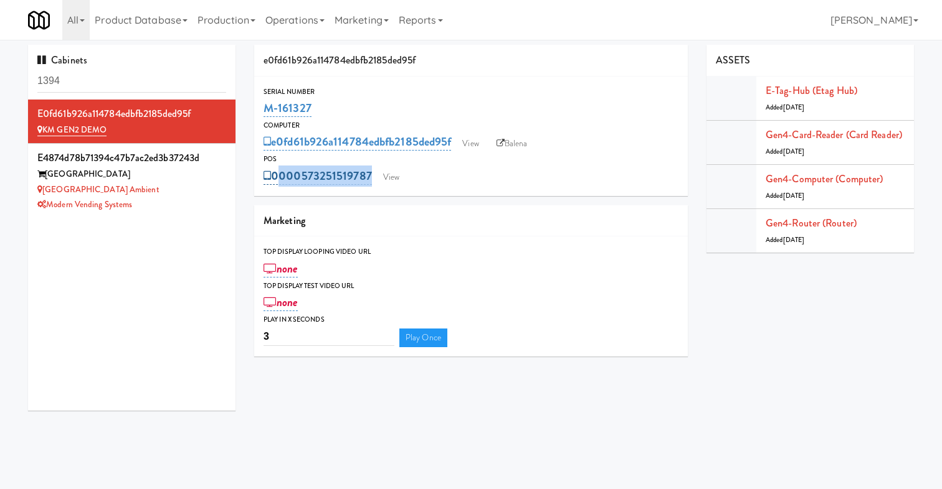
drag, startPoint x: 466, startPoint y: 180, endPoint x: 275, endPoint y: 180, distance: 190.6
click at [275, 180] on div "0000573251519787 View" at bounding box center [470, 176] width 415 height 21
copy div "0000573251519787 View"
